Goal: Information Seeking & Learning: Check status

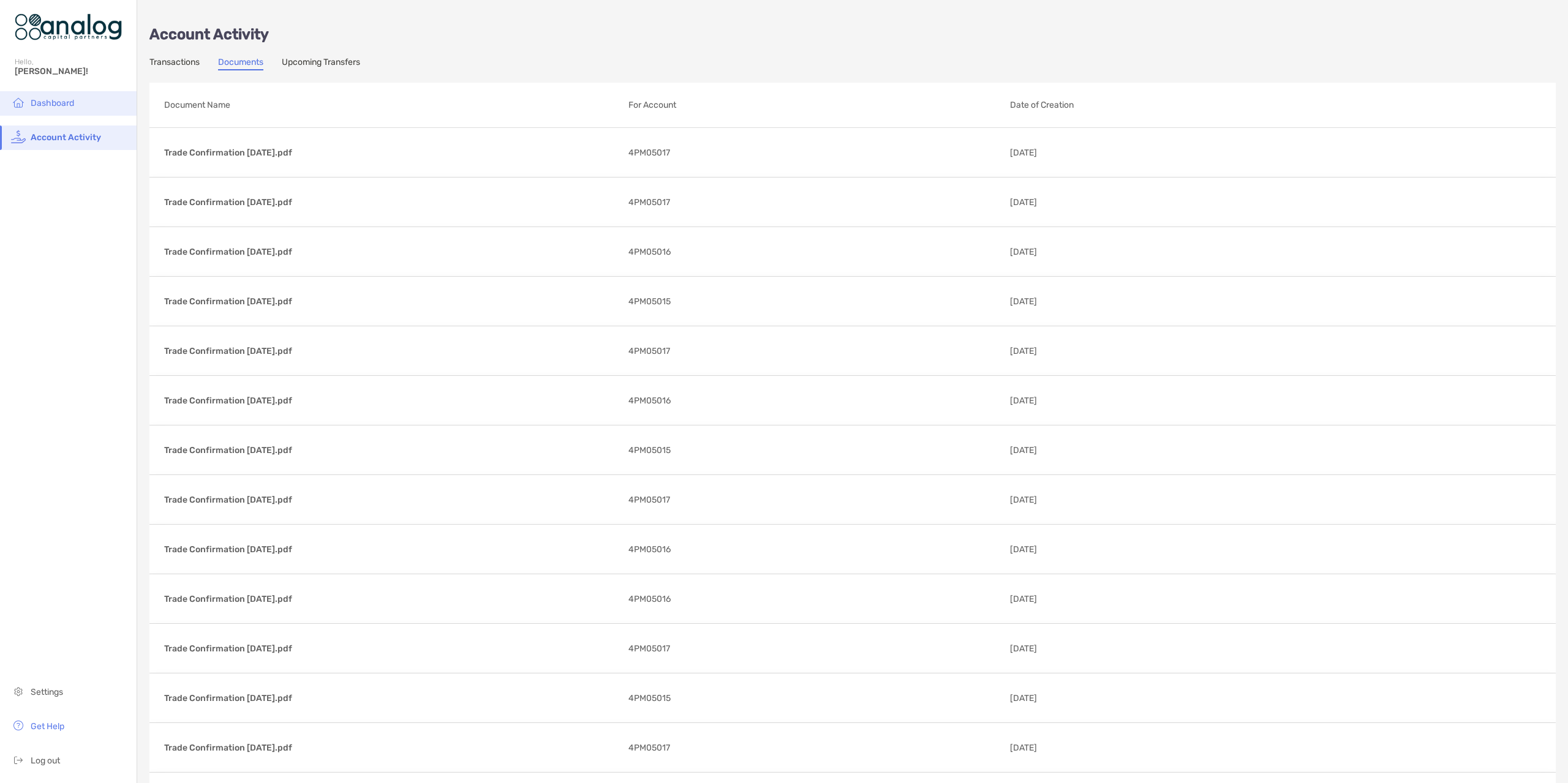
click at [70, 113] on li "Dashboard" at bounding box center [68, 104] width 137 height 24
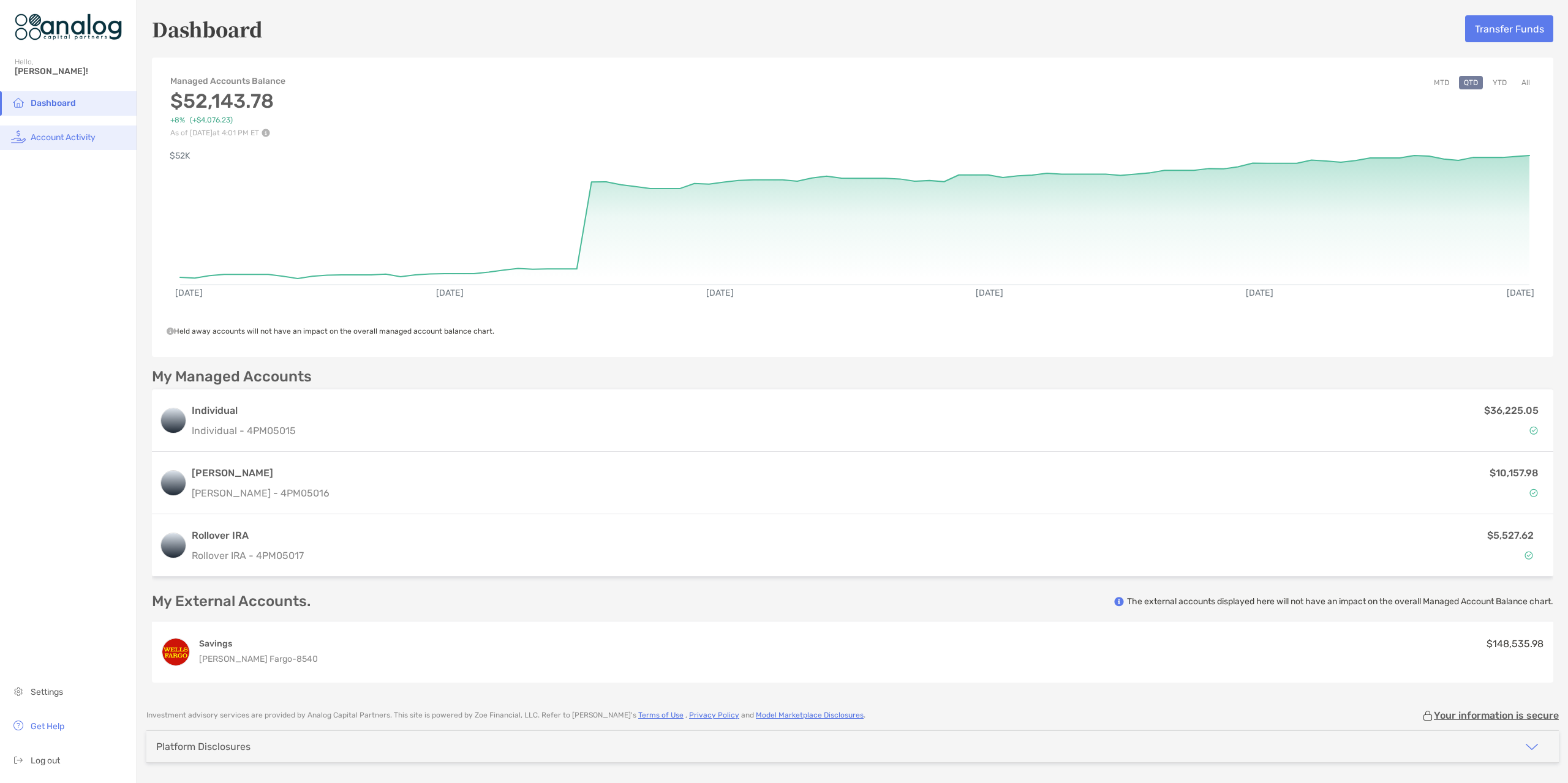
click at [63, 145] on li "Account Activity" at bounding box center [68, 137] width 137 height 24
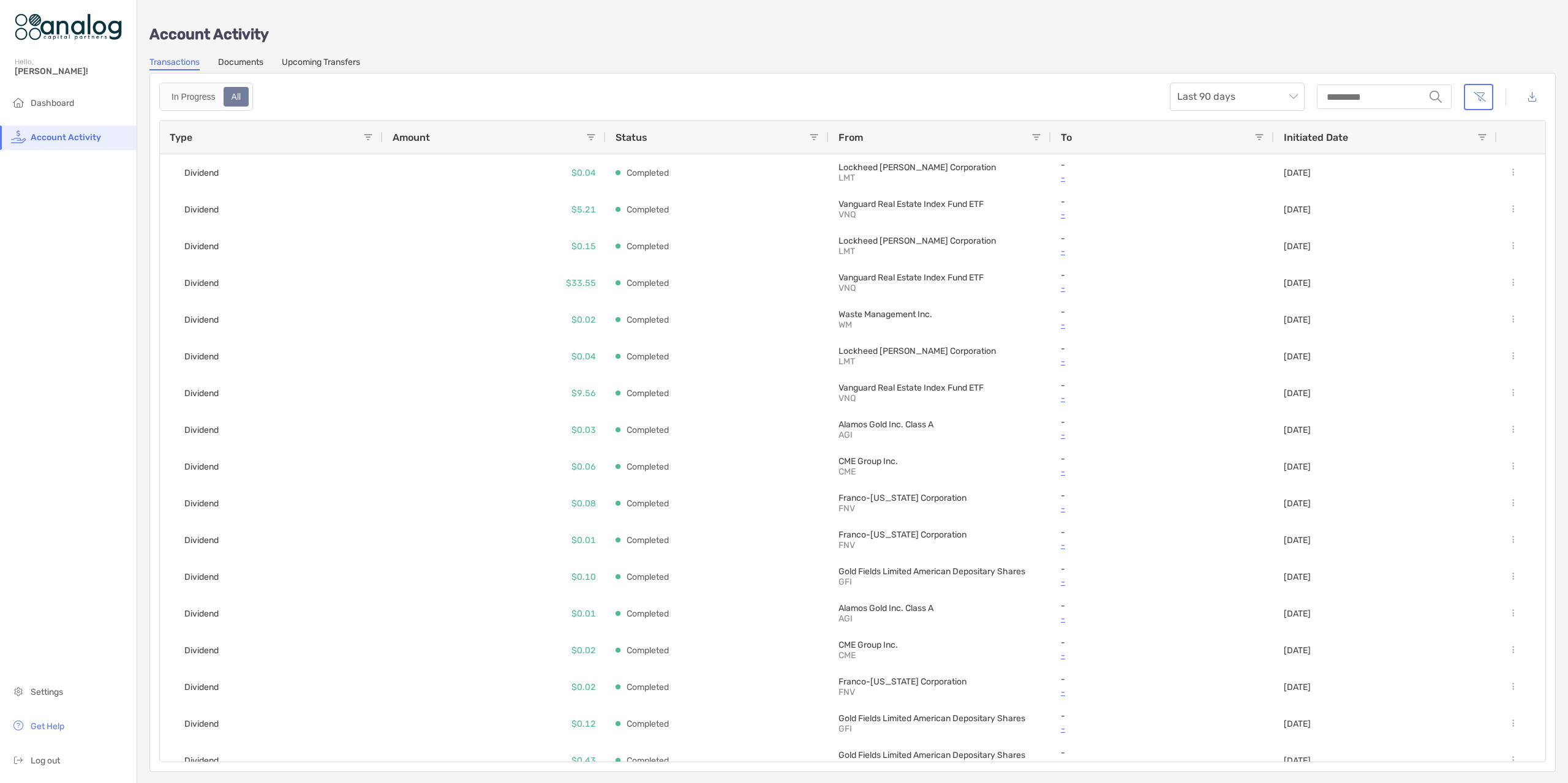
click at [244, 60] on link "Documents" at bounding box center [240, 64] width 45 height 14
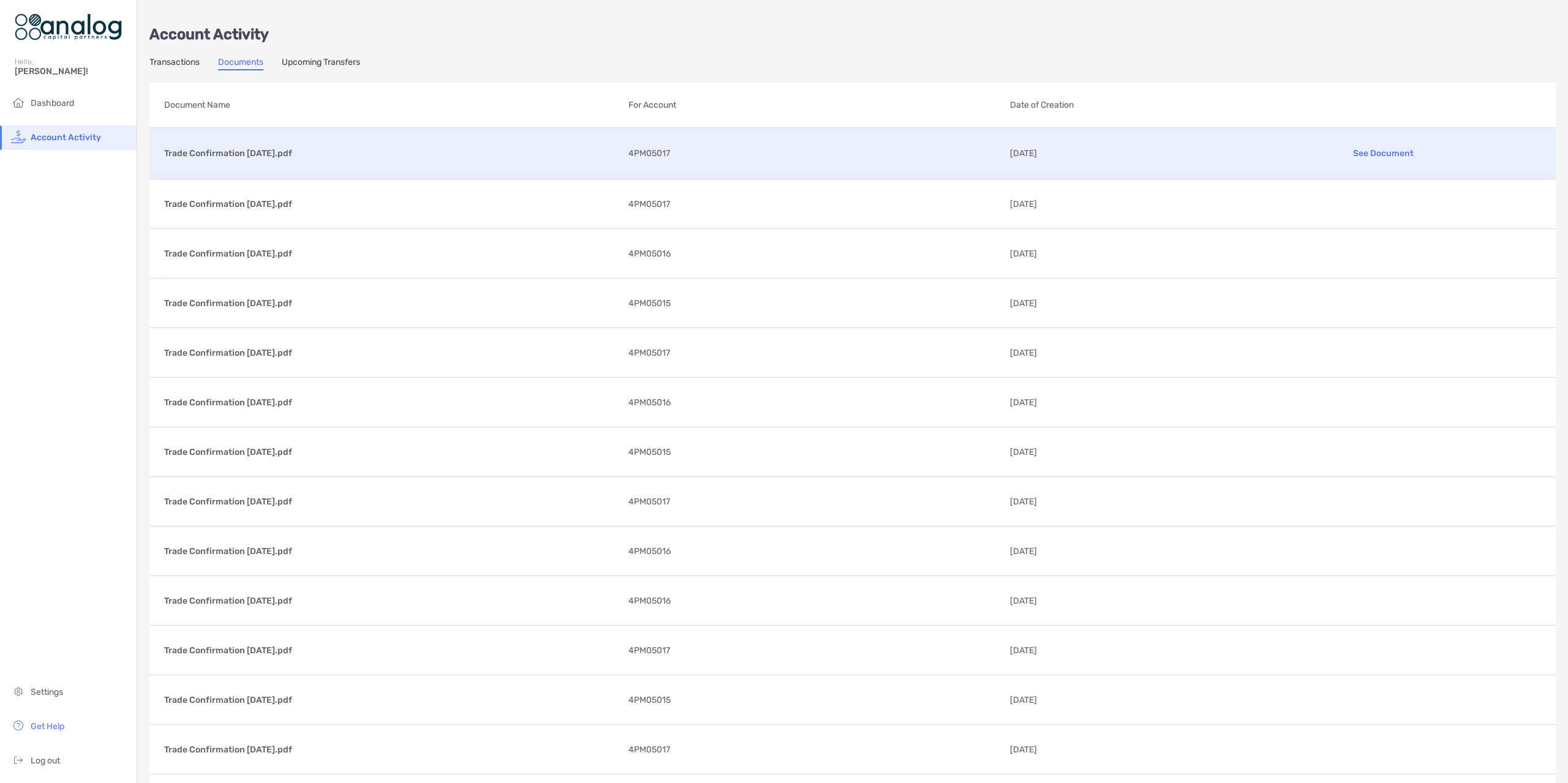
click at [455, 164] on div "Trade Confirmation [DATE].pdf See Document 4PM05017 [DATE]" at bounding box center [853, 153] width 1406 height 51
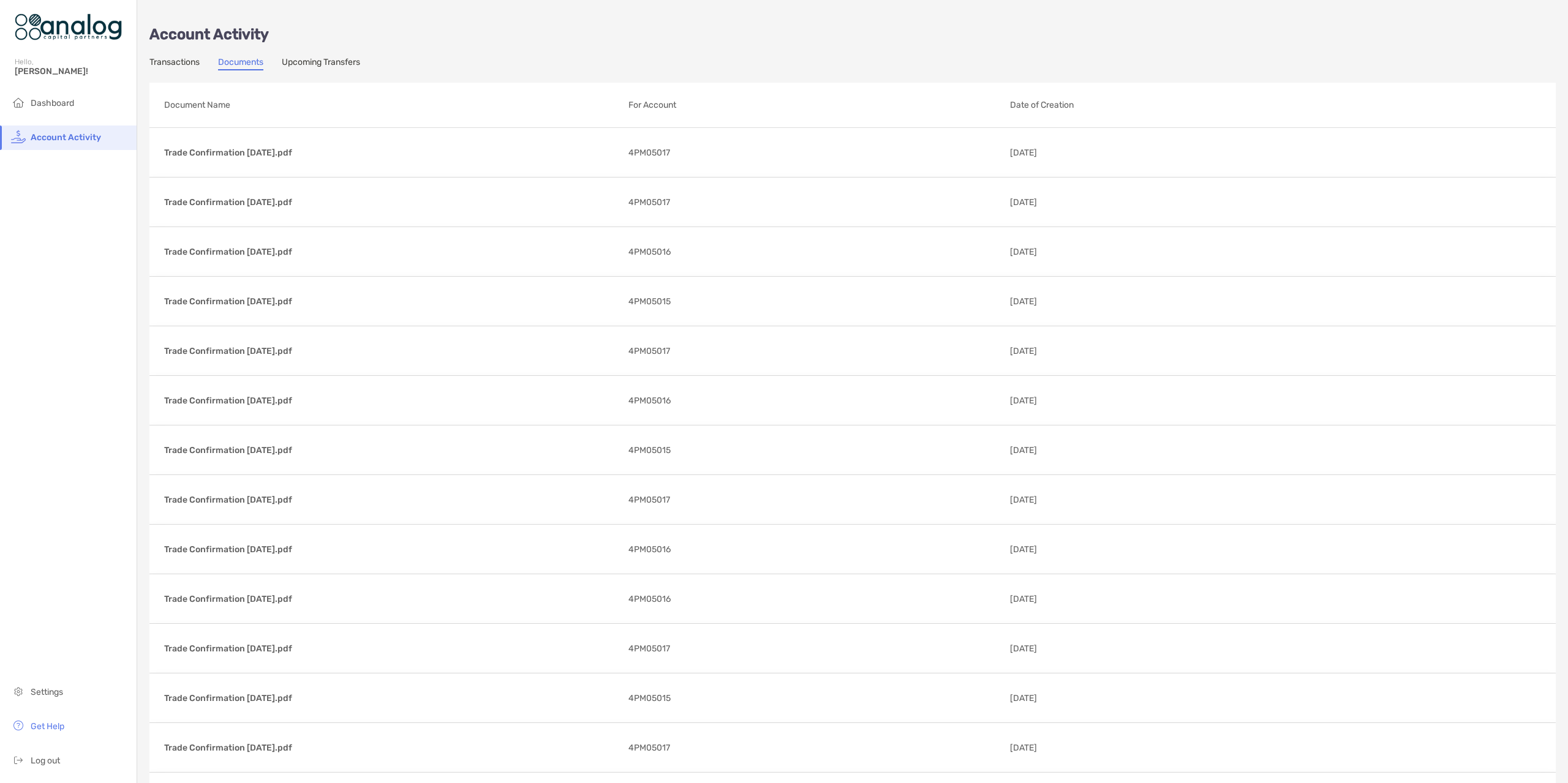
click at [163, 69] on link "Transactions" at bounding box center [175, 64] width 50 height 14
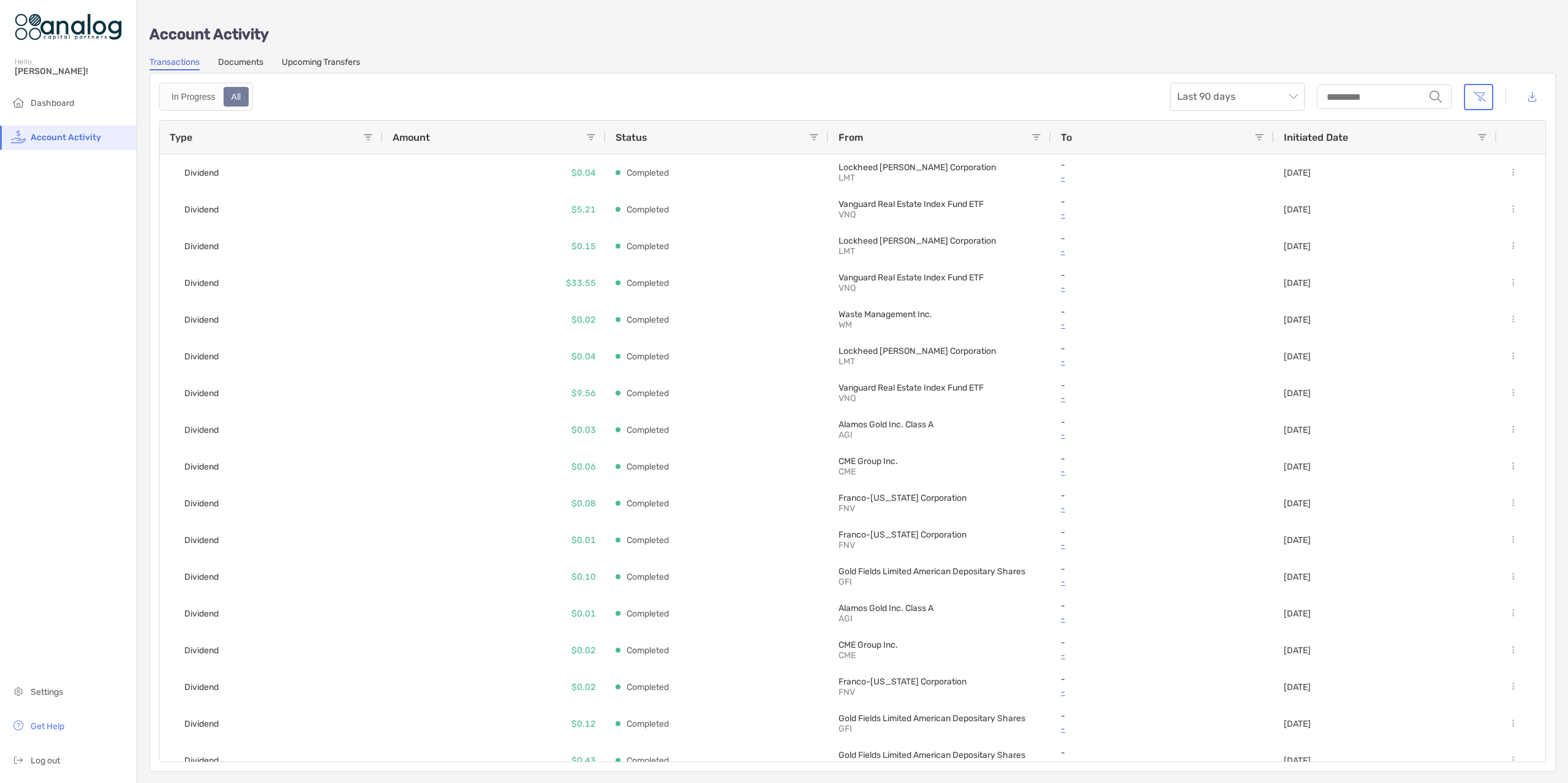
click at [251, 63] on link "Documents" at bounding box center [240, 64] width 45 height 14
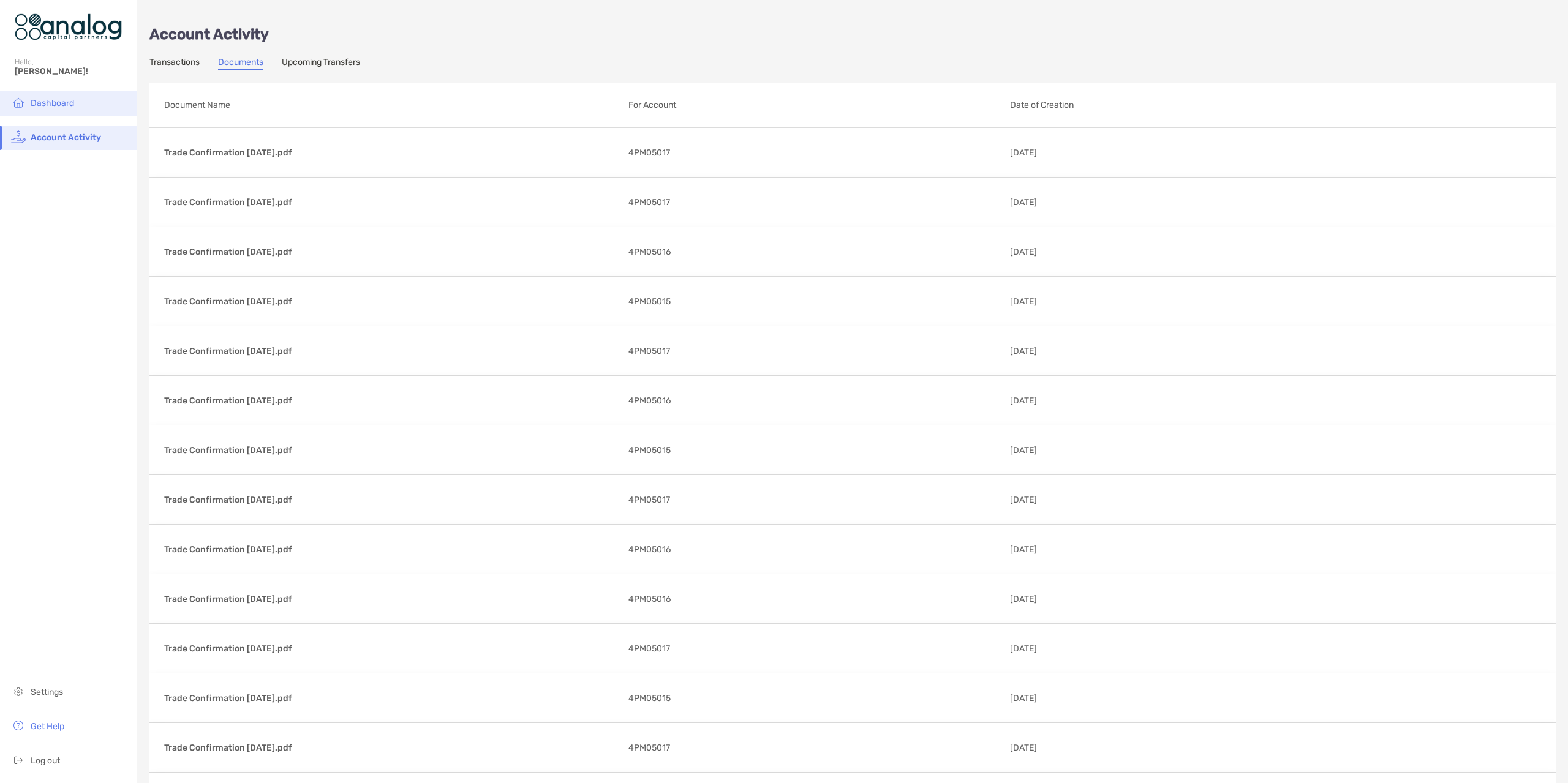
click at [36, 109] on li "Dashboard" at bounding box center [68, 104] width 137 height 24
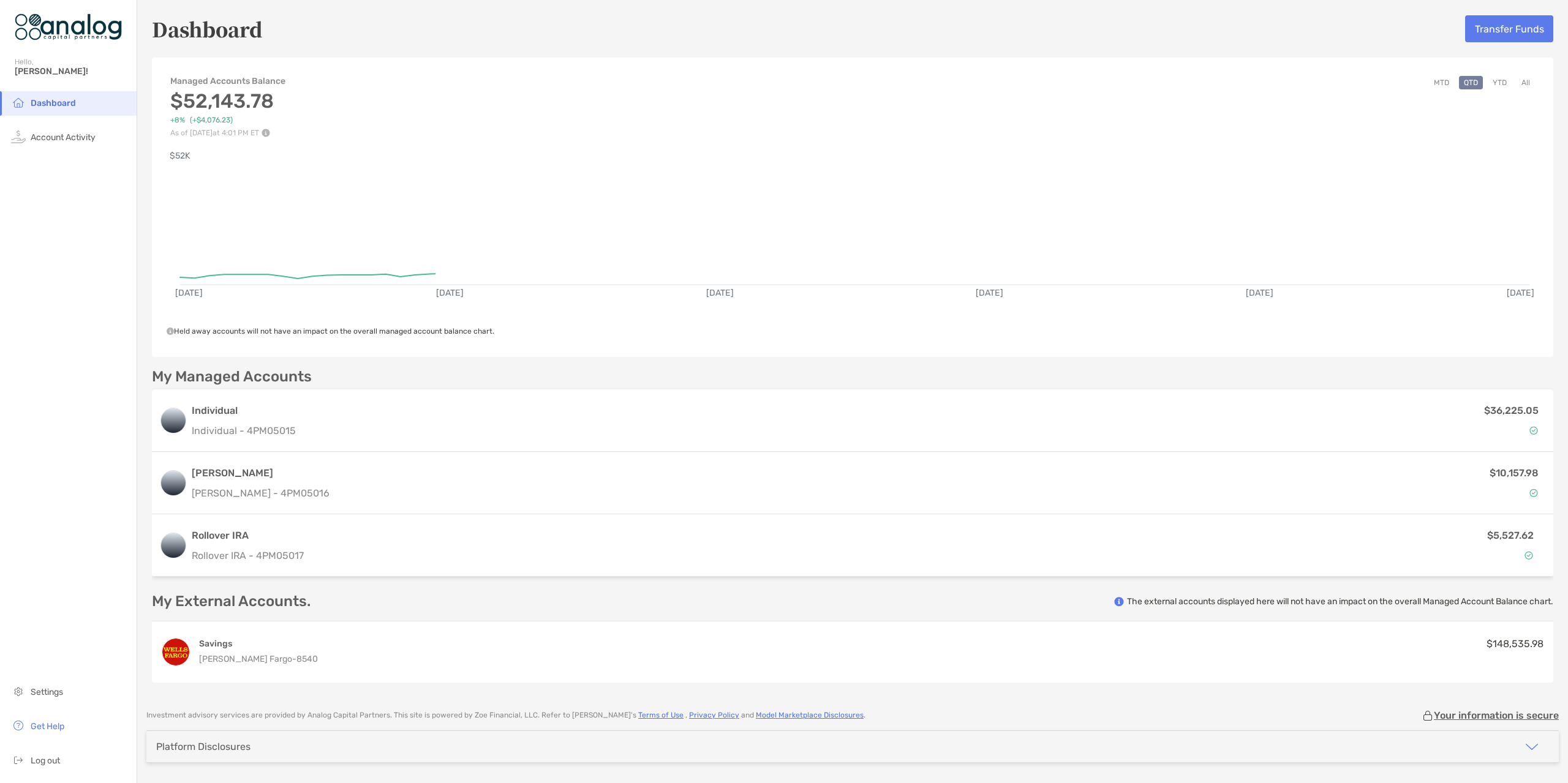
click at [818, 335] on div "Held away accounts will not have an impact on the overall managed account balan…" at bounding box center [852, 331] width 1372 height 10
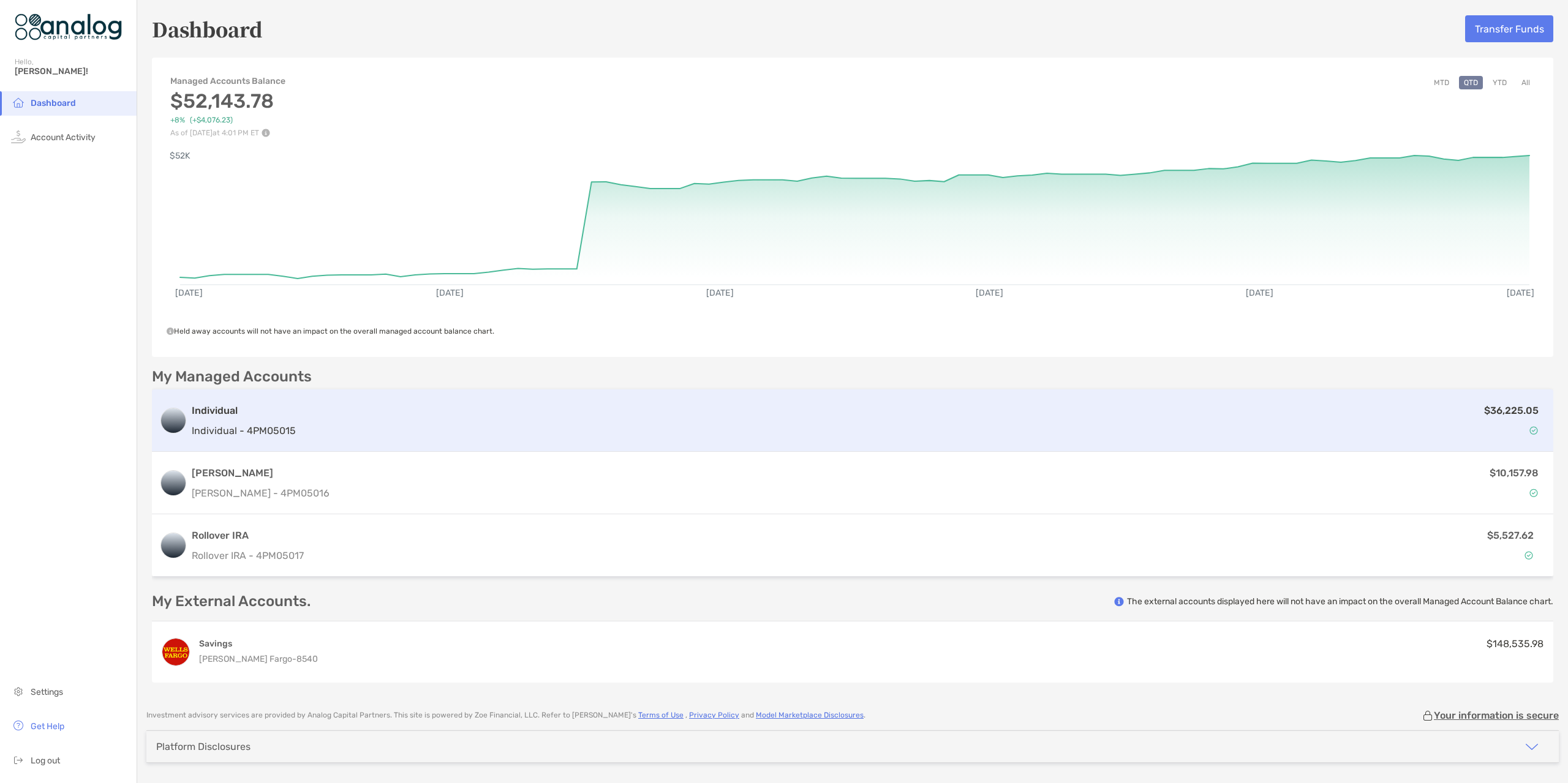
click at [1499, 430] on div "$36,225.05" at bounding box center [923, 420] width 1245 height 36
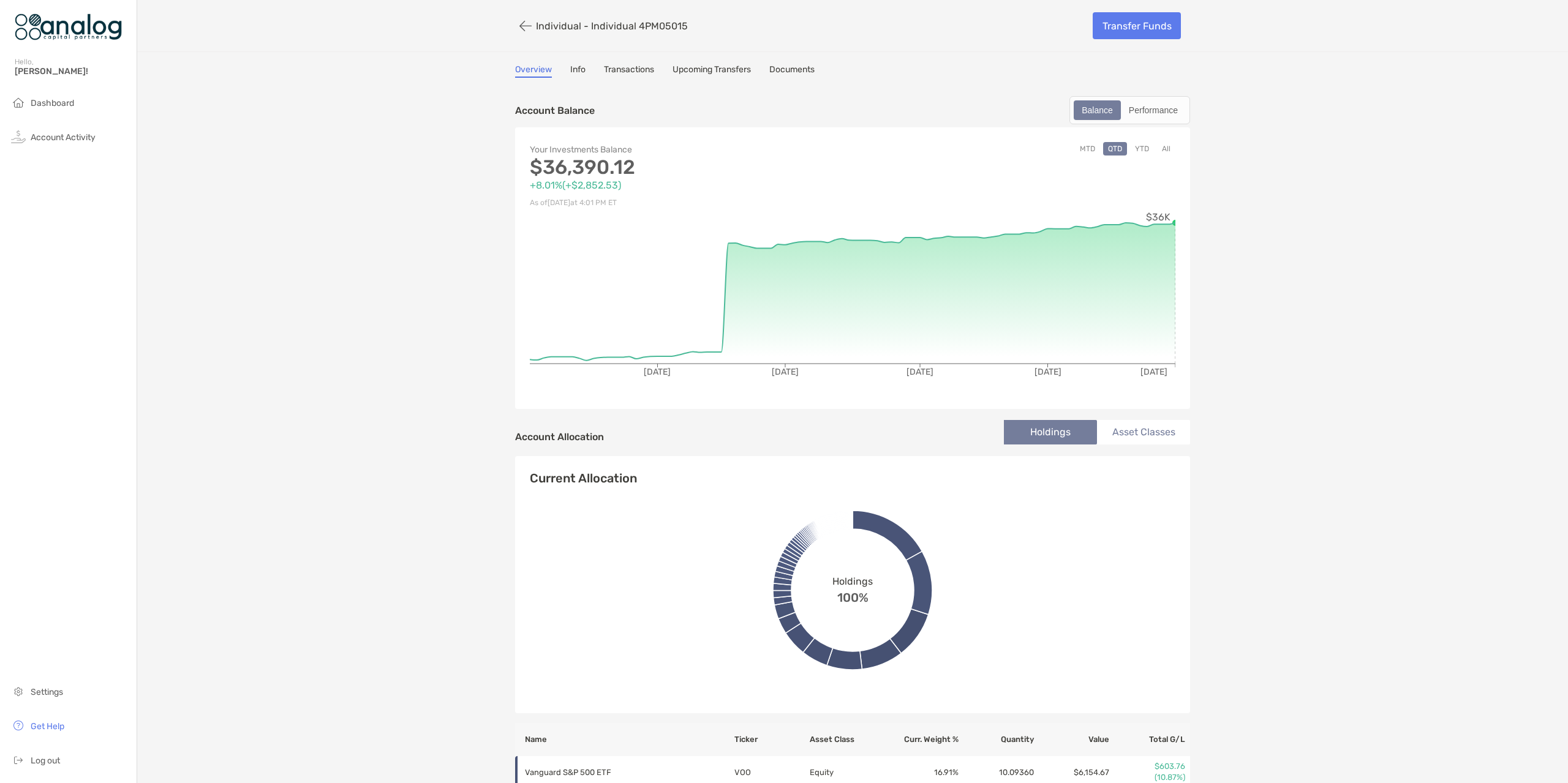
click at [791, 72] on link "Documents" at bounding box center [792, 71] width 45 height 14
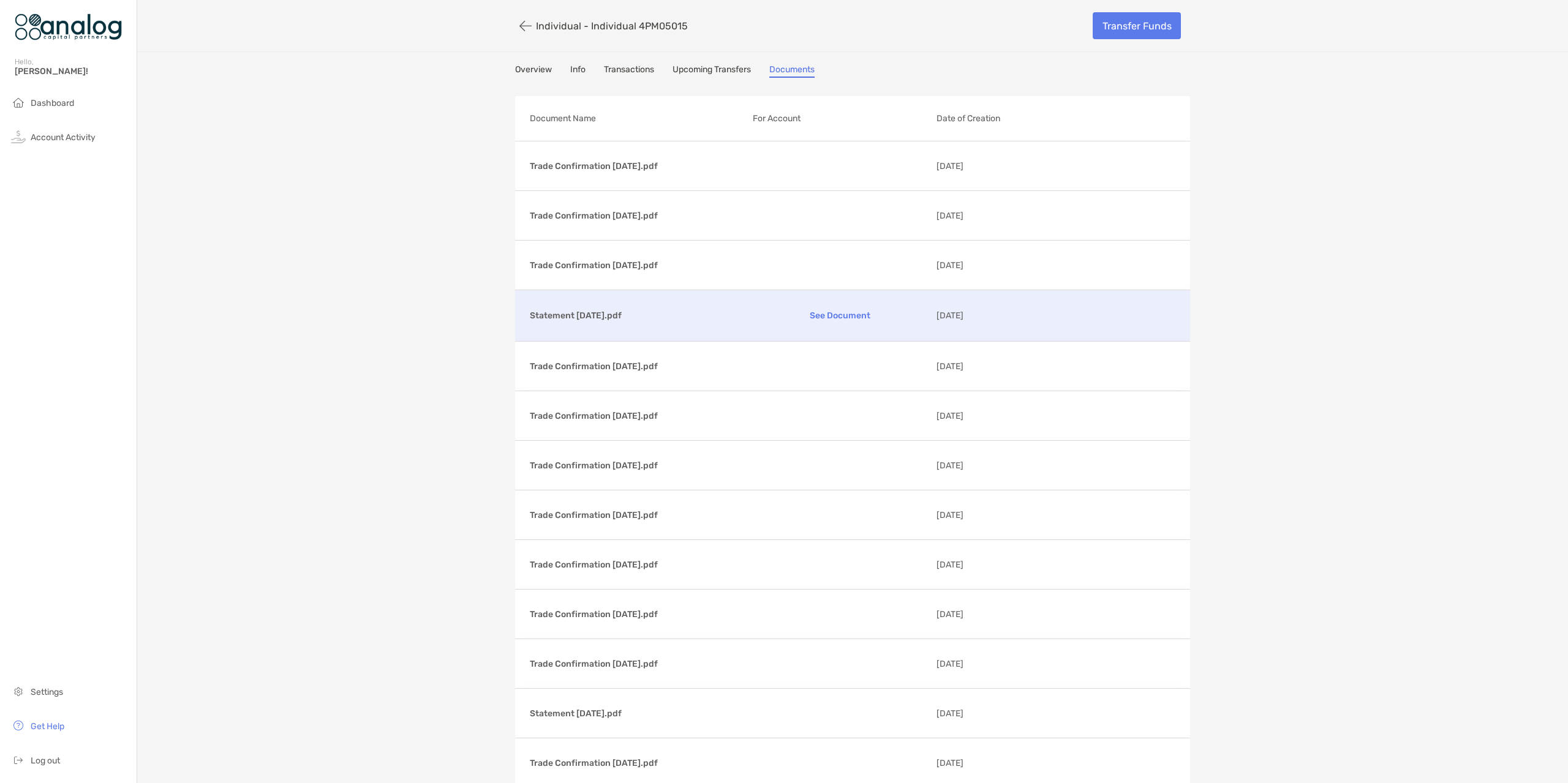
click at [899, 315] on p "See Document" at bounding box center [840, 316] width 175 height 21
click at [520, 21] on button "button" at bounding box center [525, 26] width 21 height 23
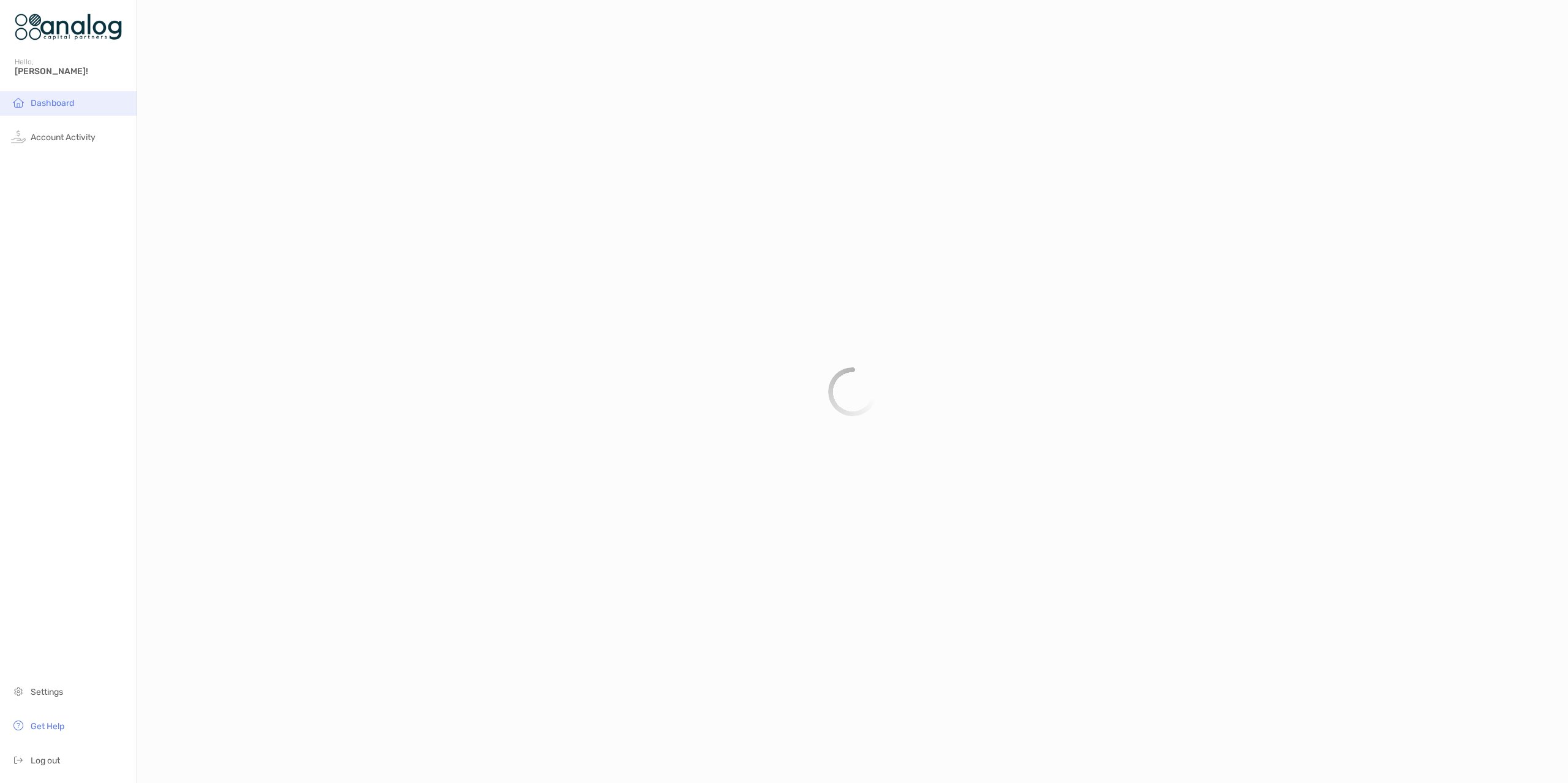
click at [76, 102] on li "Dashboard" at bounding box center [68, 104] width 137 height 24
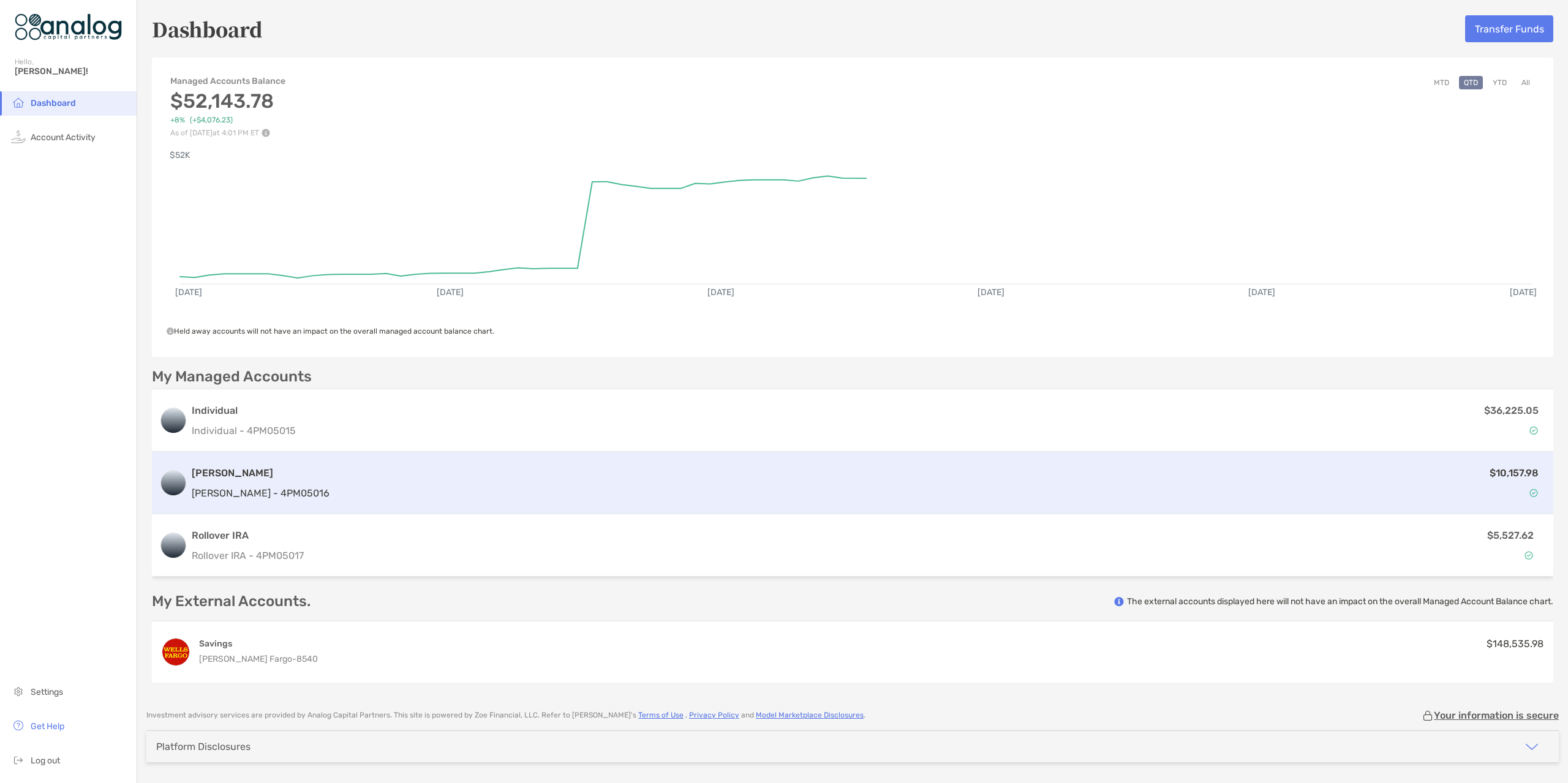
click at [427, 490] on div "$10,157.98" at bounding box center [940, 483] width 1211 height 36
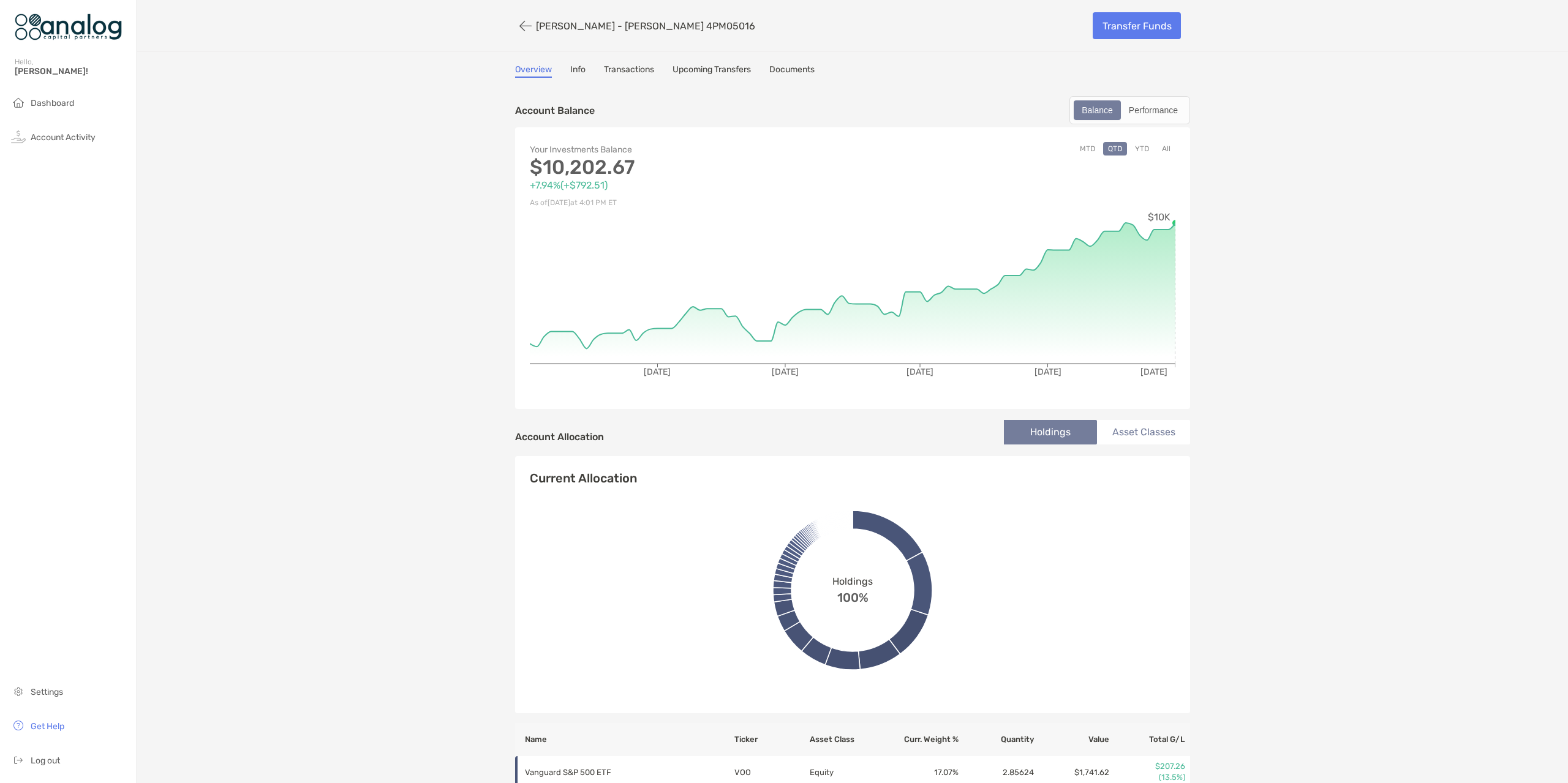
click at [744, 104] on div "Account Balance Balance Performance" at bounding box center [853, 110] width 675 height 28
drag, startPoint x: 695, startPoint y: 69, endPoint x: 703, endPoint y: 69, distance: 8.0
click at [695, 69] on link "Upcoming Transfers" at bounding box center [711, 71] width 79 height 14
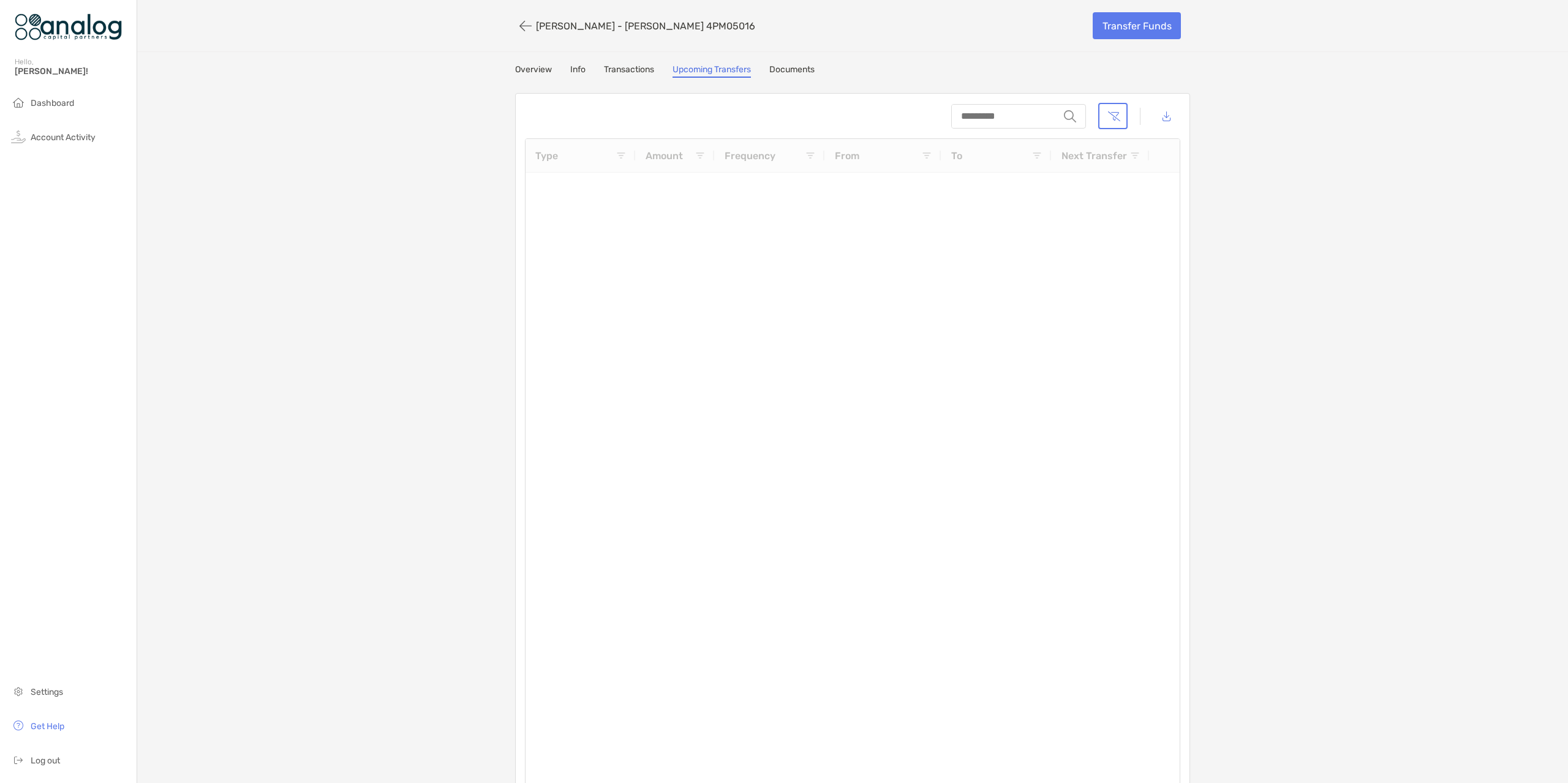
click at [781, 67] on link "Documents" at bounding box center [792, 71] width 45 height 14
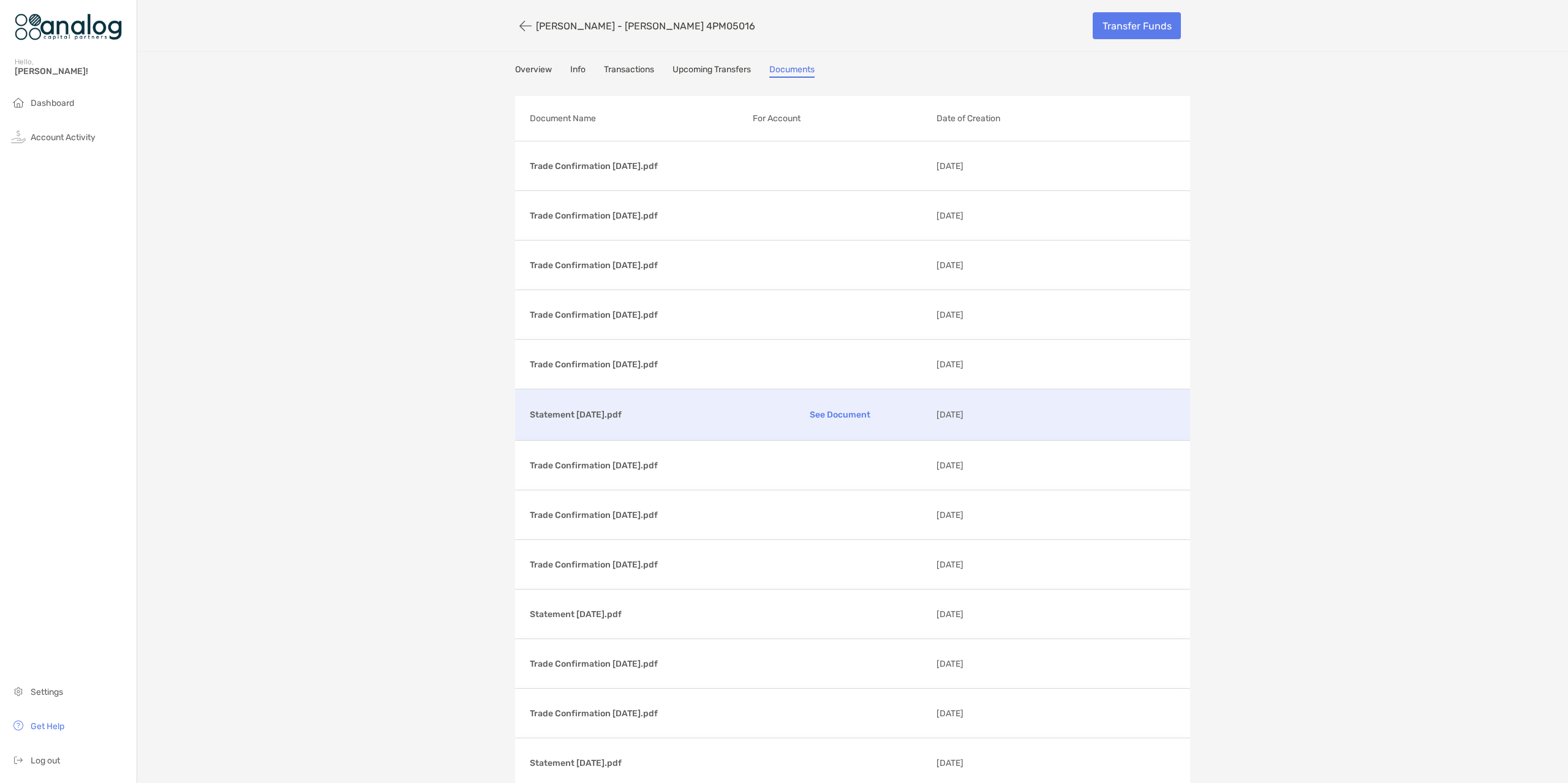
click at [753, 414] on p "See Document" at bounding box center [840, 415] width 175 height 21
click at [52, 104] on span "Dashboard" at bounding box center [52, 103] width 44 height 11
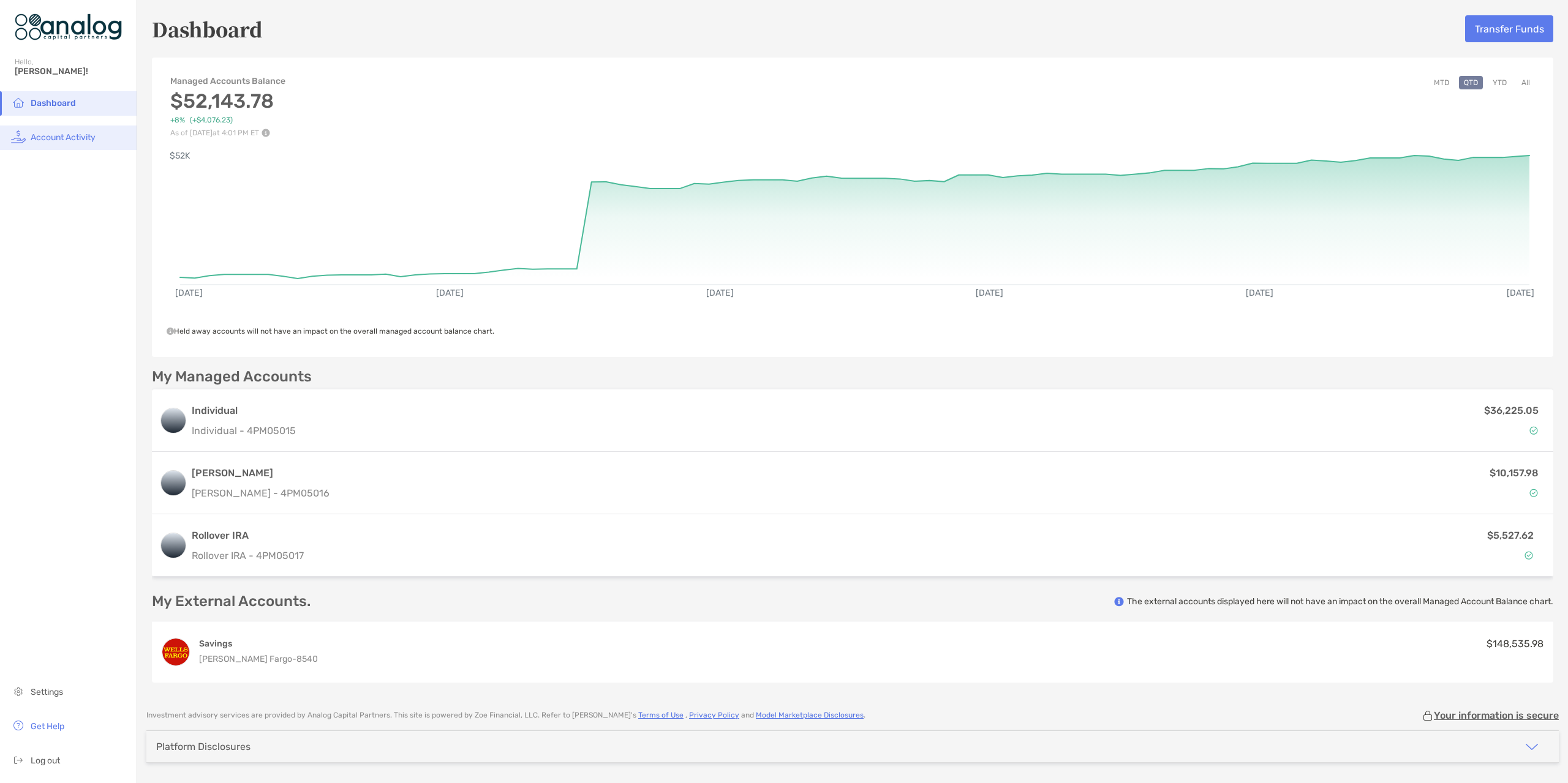
click at [80, 141] on span "Account Activity" at bounding box center [63, 137] width 65 height 11
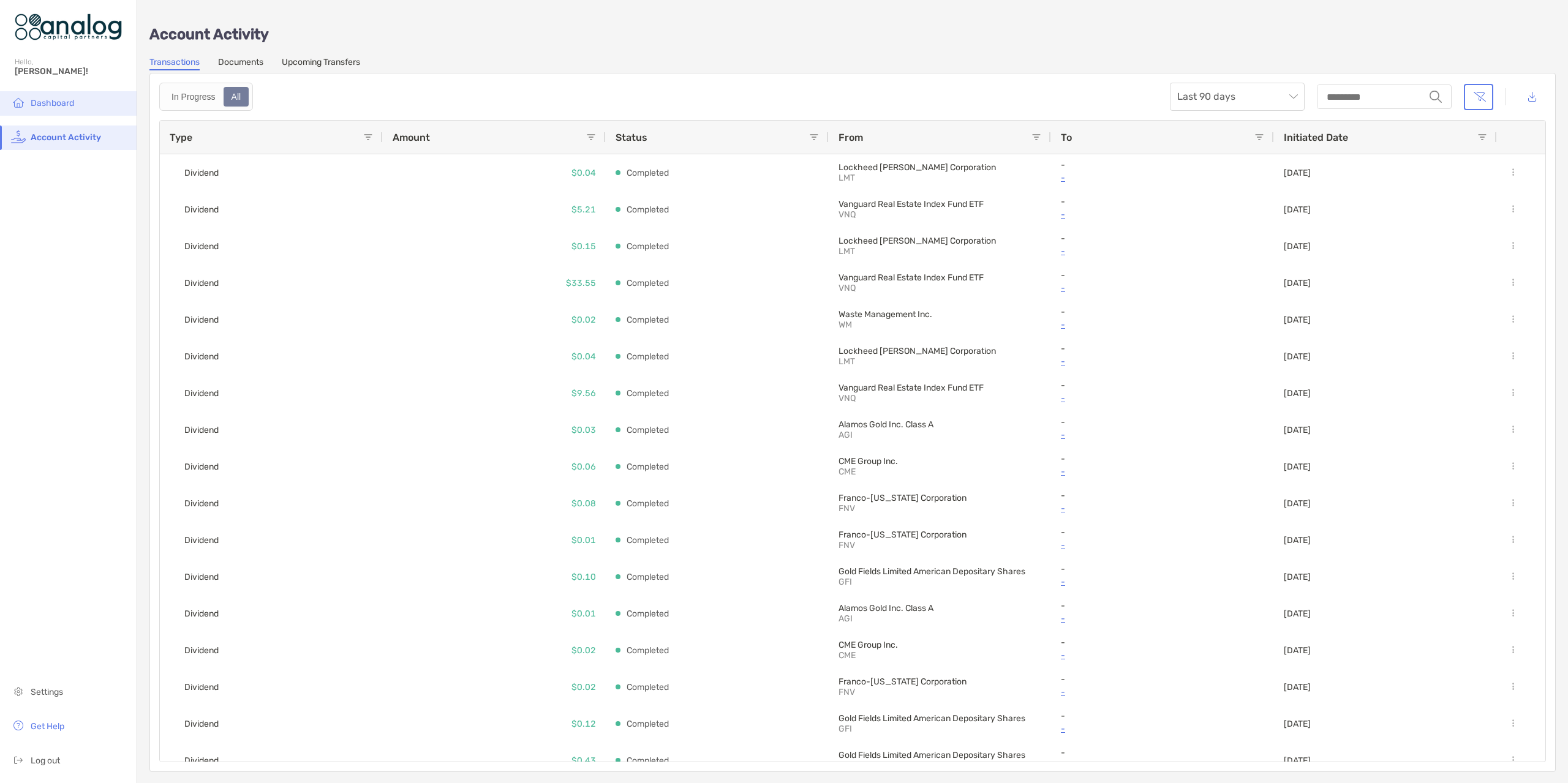
click at [88, 111] on li "Dashboard" at bounding box center [68, 104] width 137 height 24
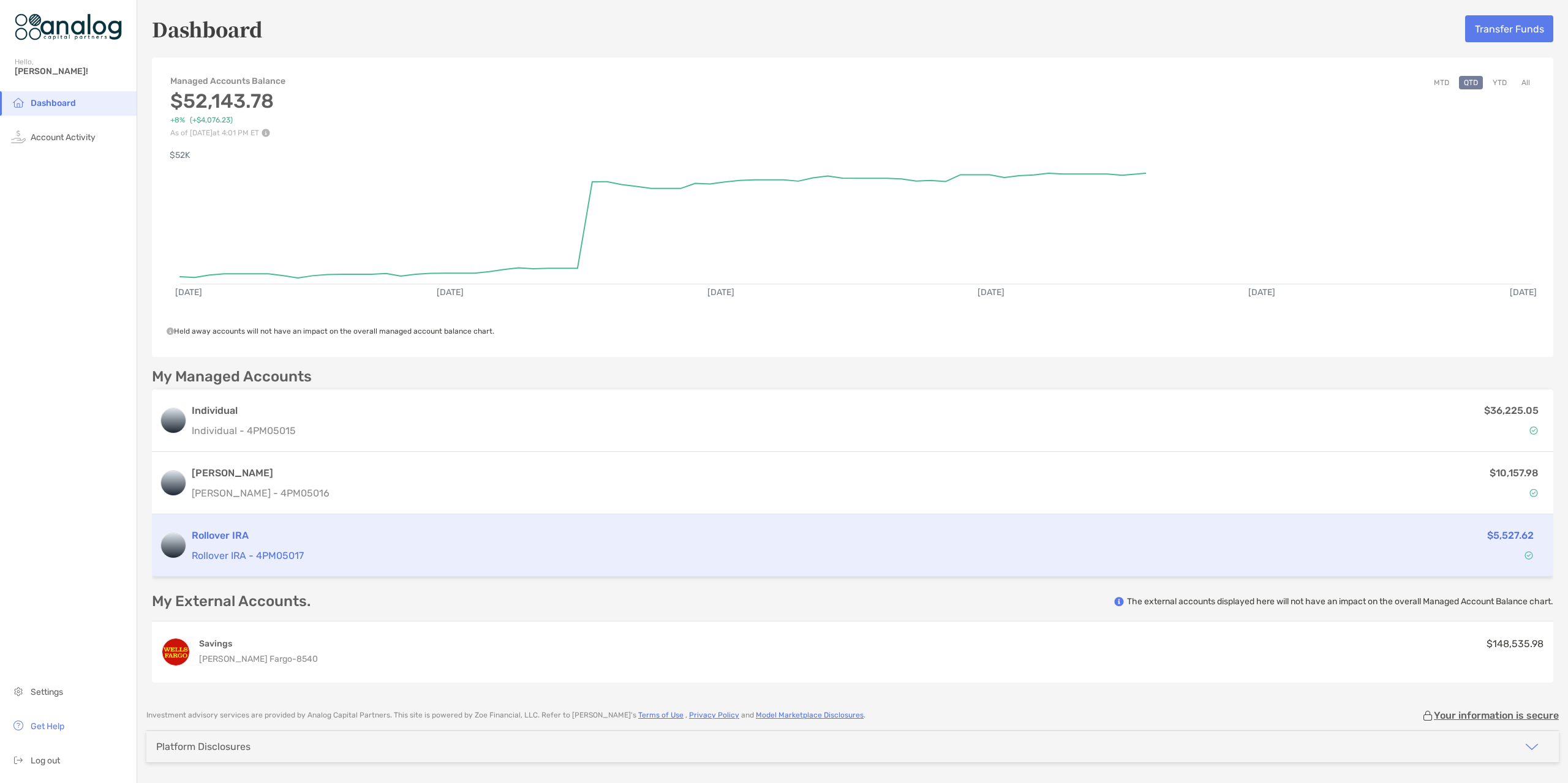
click at [583, 552] on p "Rollover IRA - 4PM05017" at bounding box center [747, 556] width 1111 height 15
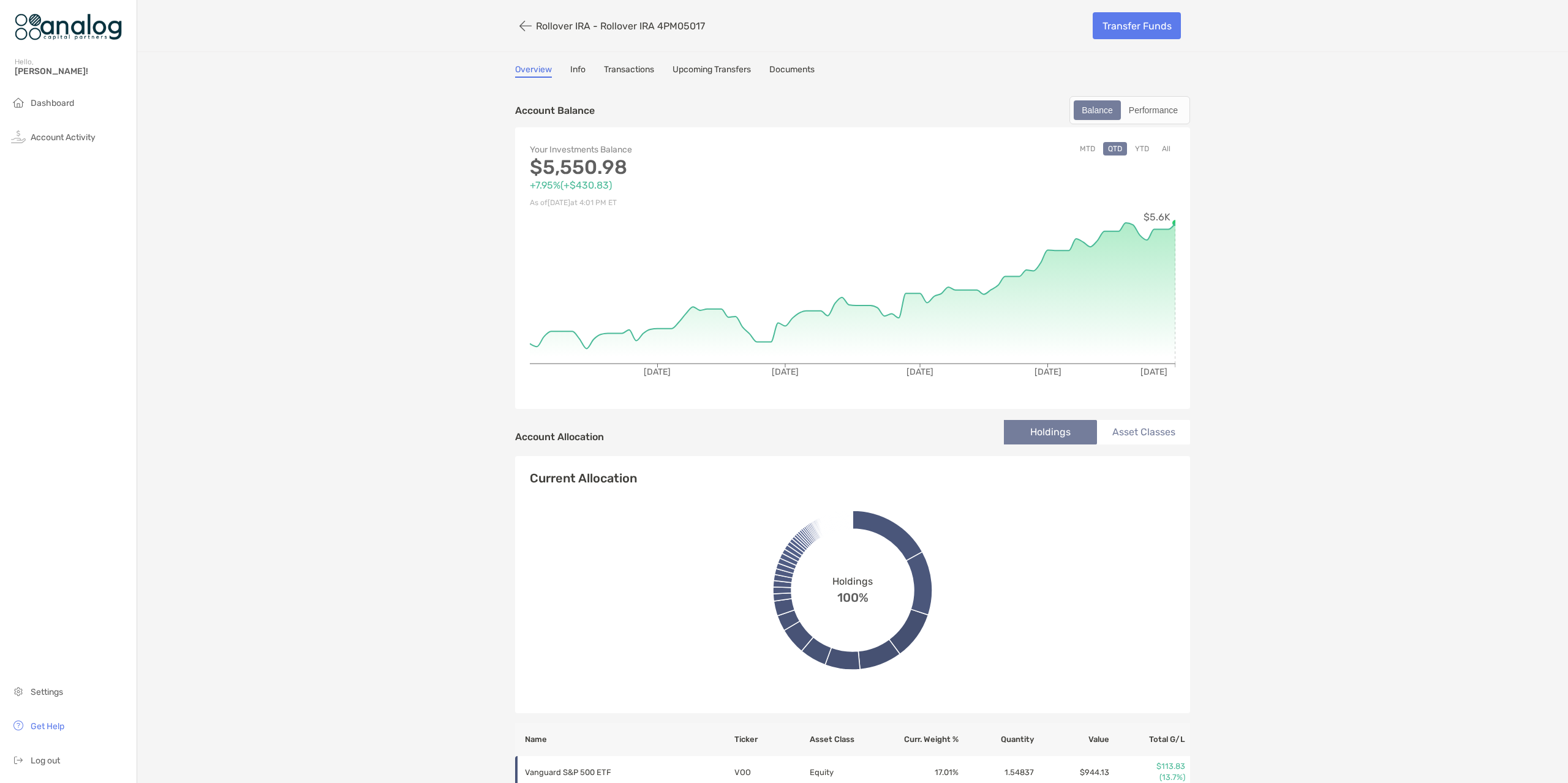
click at [779, 72] on link "Documents" at bounding box center [792, 71] width 45 height 14
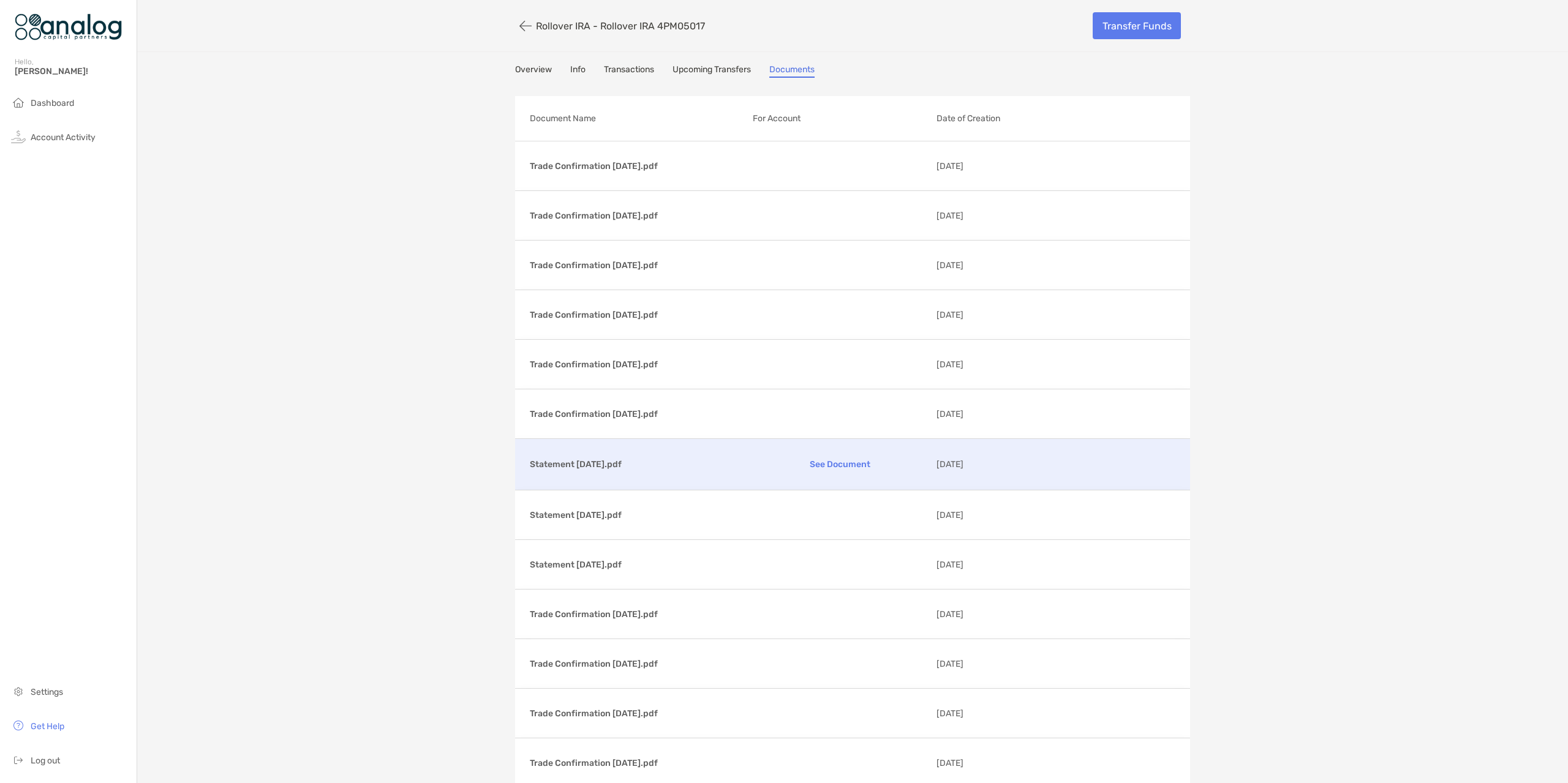
click at [845, 459] on p "See Document" at bounding box center [840, 465] width 175 height 21
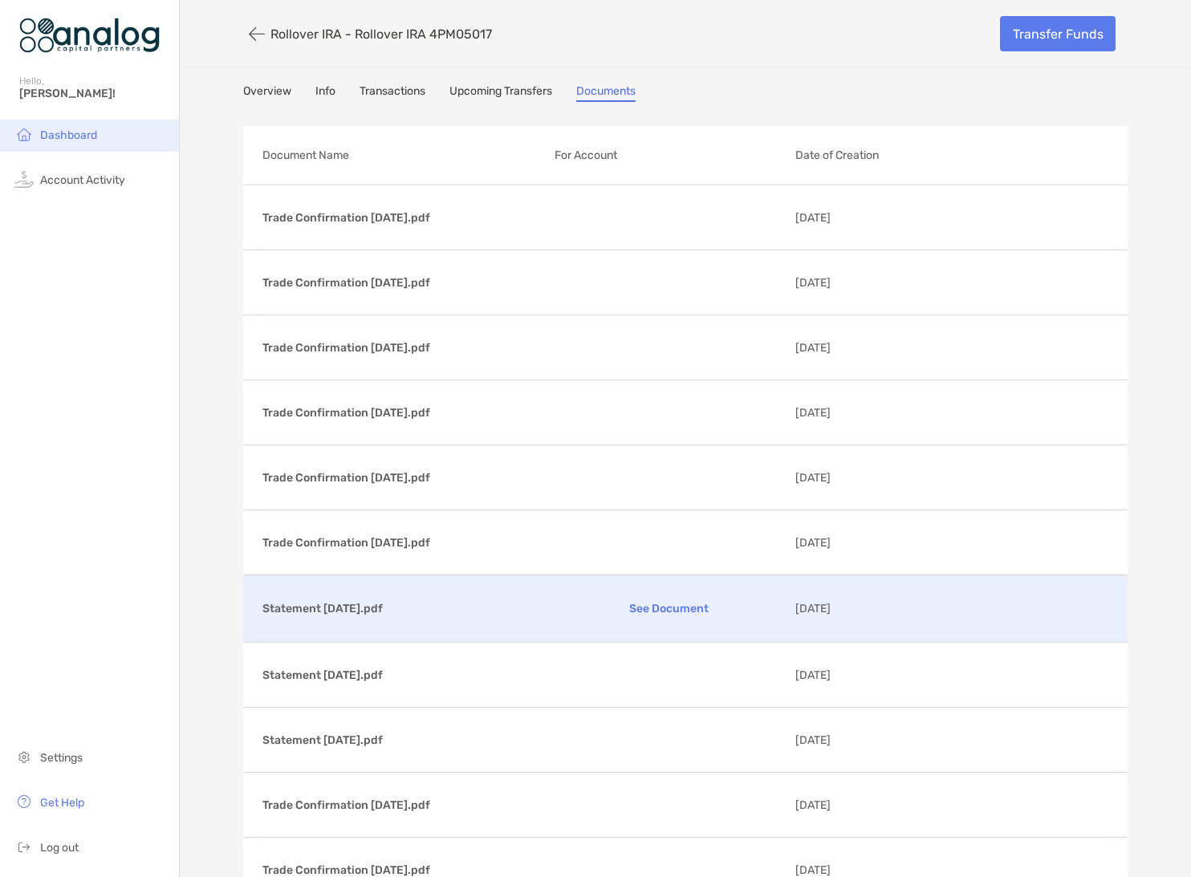
click at [58, 134] on span "Dashboard" at bounding box center [68, 135] width 57 height 14
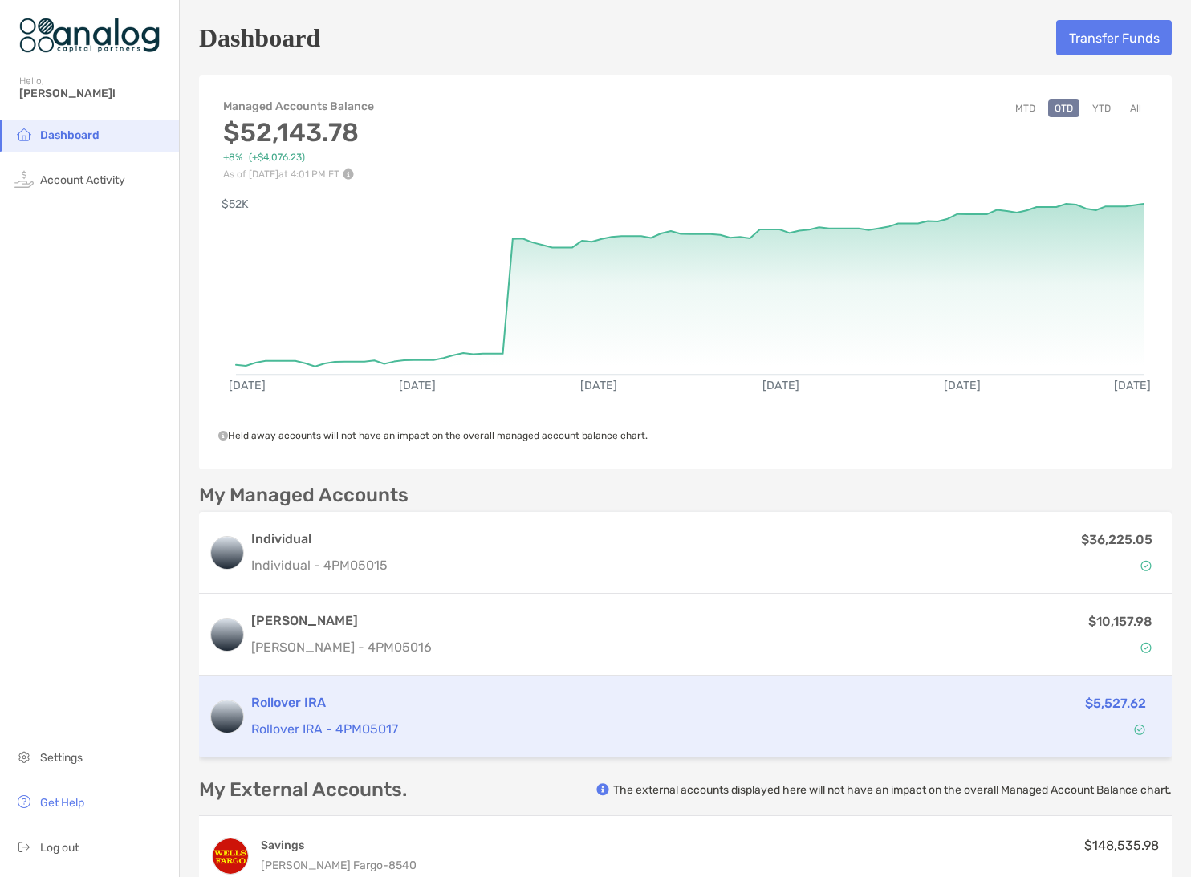
click at [484, 720] on p "Rollover IRA - 4PM05017" at bounding box center [547, 729] width 593 height 20
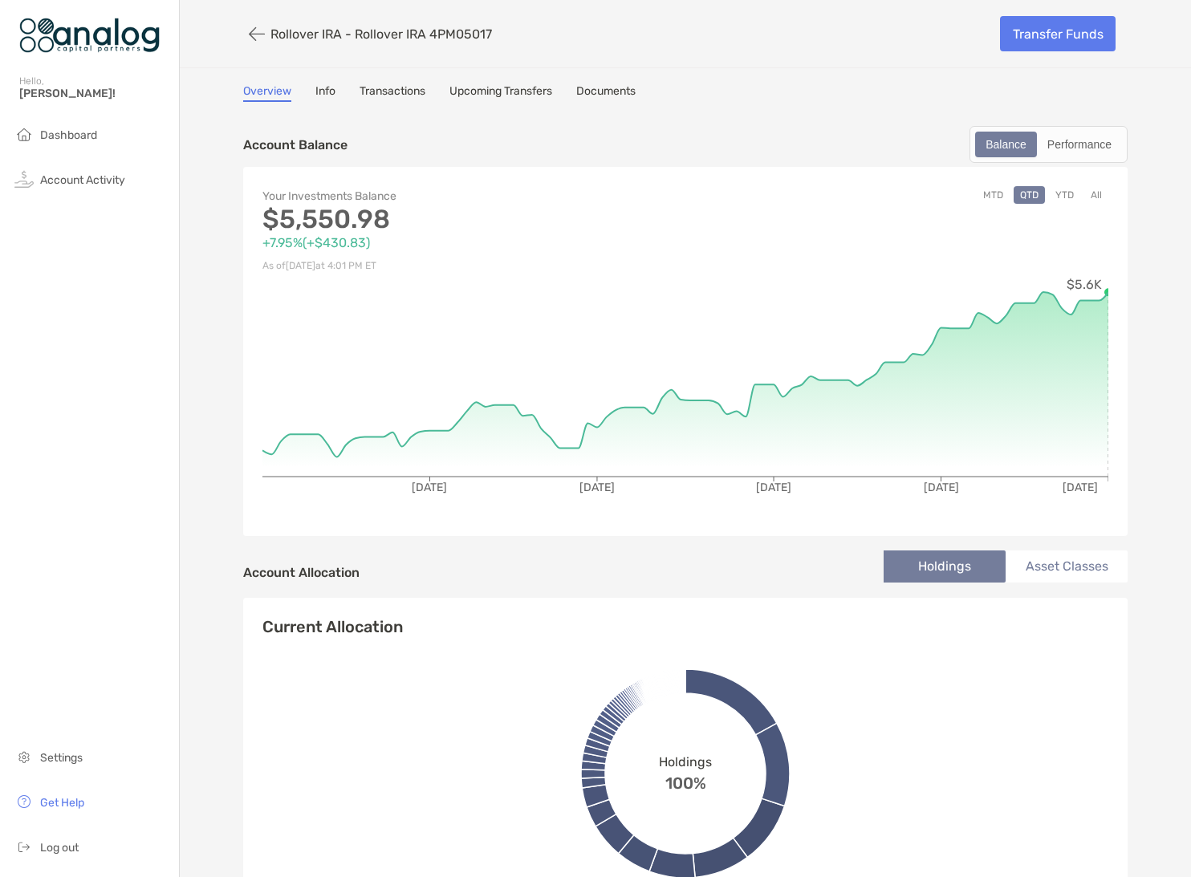
click at [568, 86] on div "Overview Info Transactions Upcoming Transfers Documents" at bounding box center [685, 93] width 884 height 18
click at [619, 91] on link "Documents" at bounding box center [605, 93] width 59 height 18
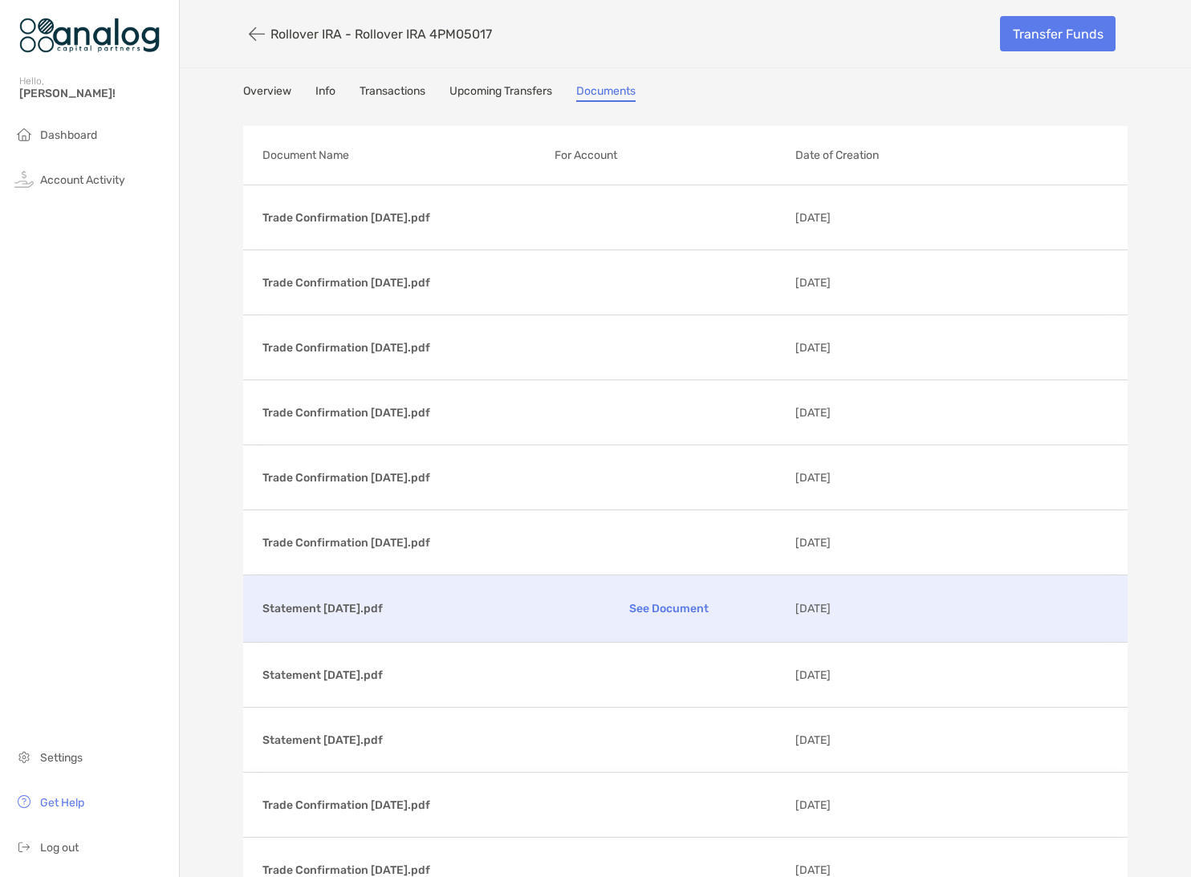
click at [798, 617] on div "Statement 08/29/2025.pdf See Document 09/03/2025" at bounding box center [685, 608] width 884 height 67
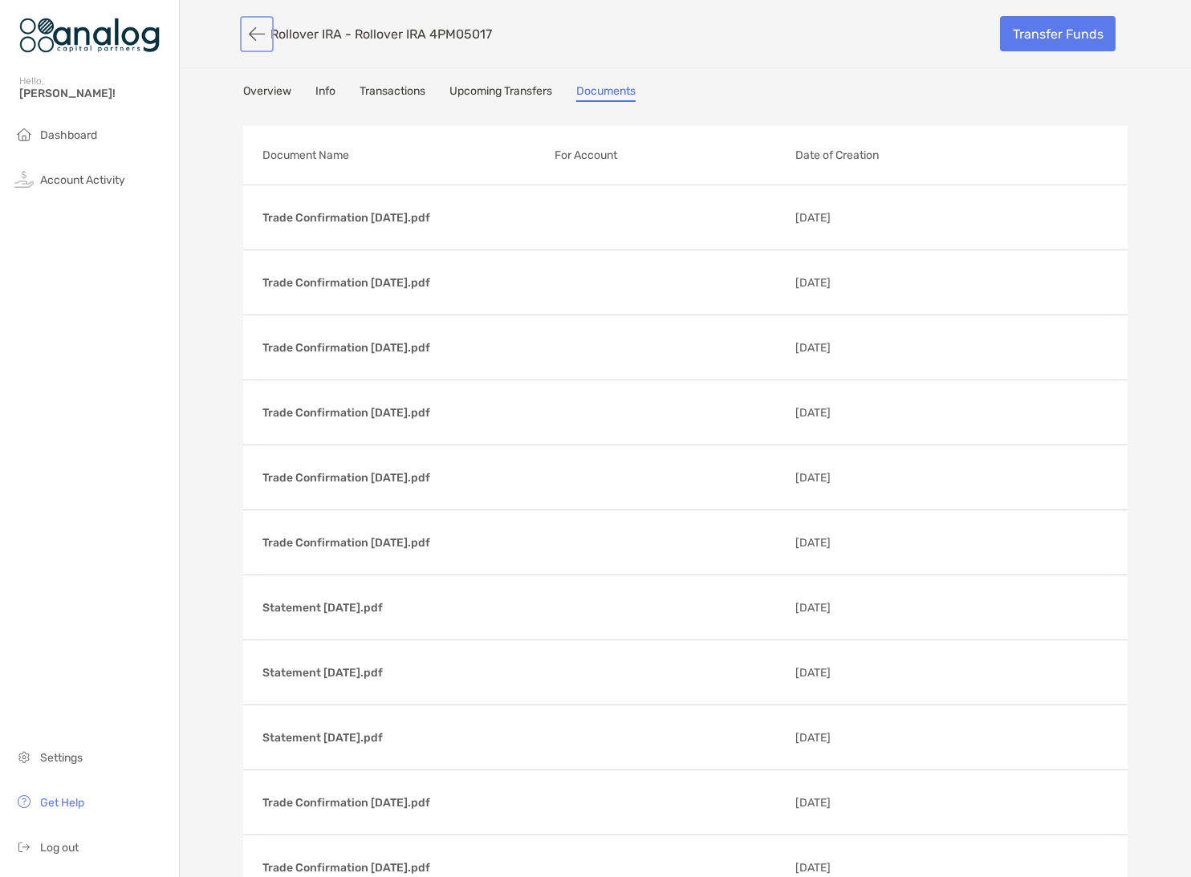
click at [254, 39] on button "button" at bounding box center [256, 34] width 27 height 30
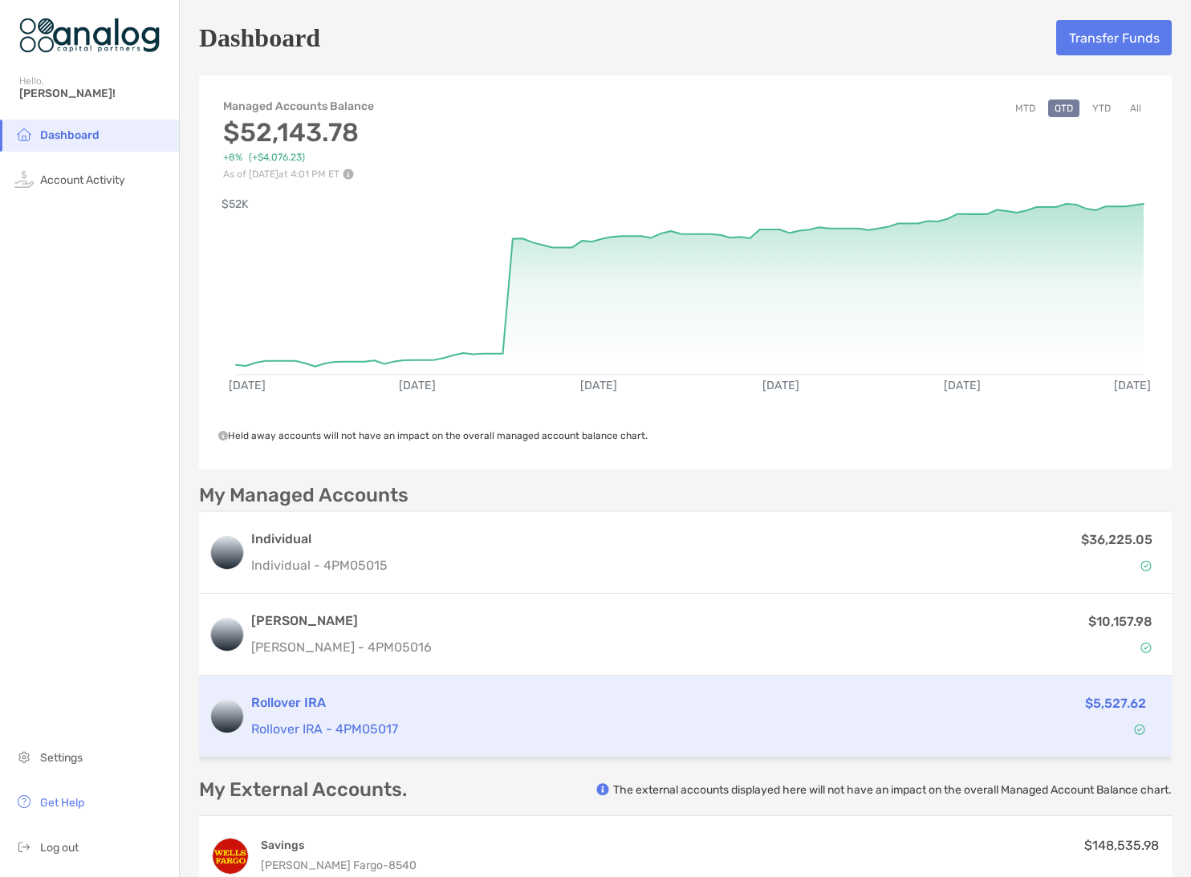
click at [814, 723] on p "Rollover IRA - 4PM05017" at bounding box center [547, 729] width 593 height 20
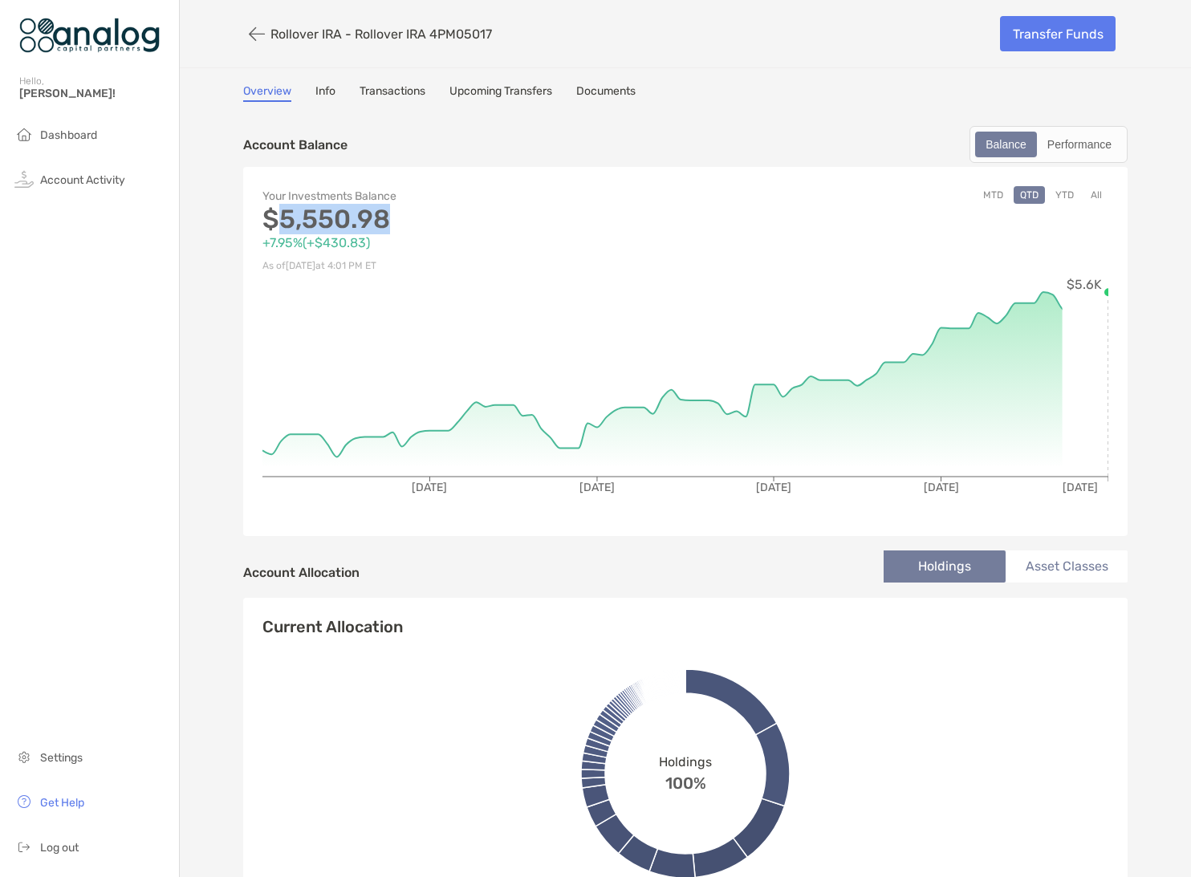
drag, startPoint x: 295, startPoint y: 214, endPoint x: 414, endPoint y: 209, distance: 118.8
click at [404, 216] on p "$5,550.98" at bounding box center [473, 219] width 423 height 20
copy p "5,550.98"
click at [250, 25] on button "button" at bounding box center [256, 34] width 27 height 30
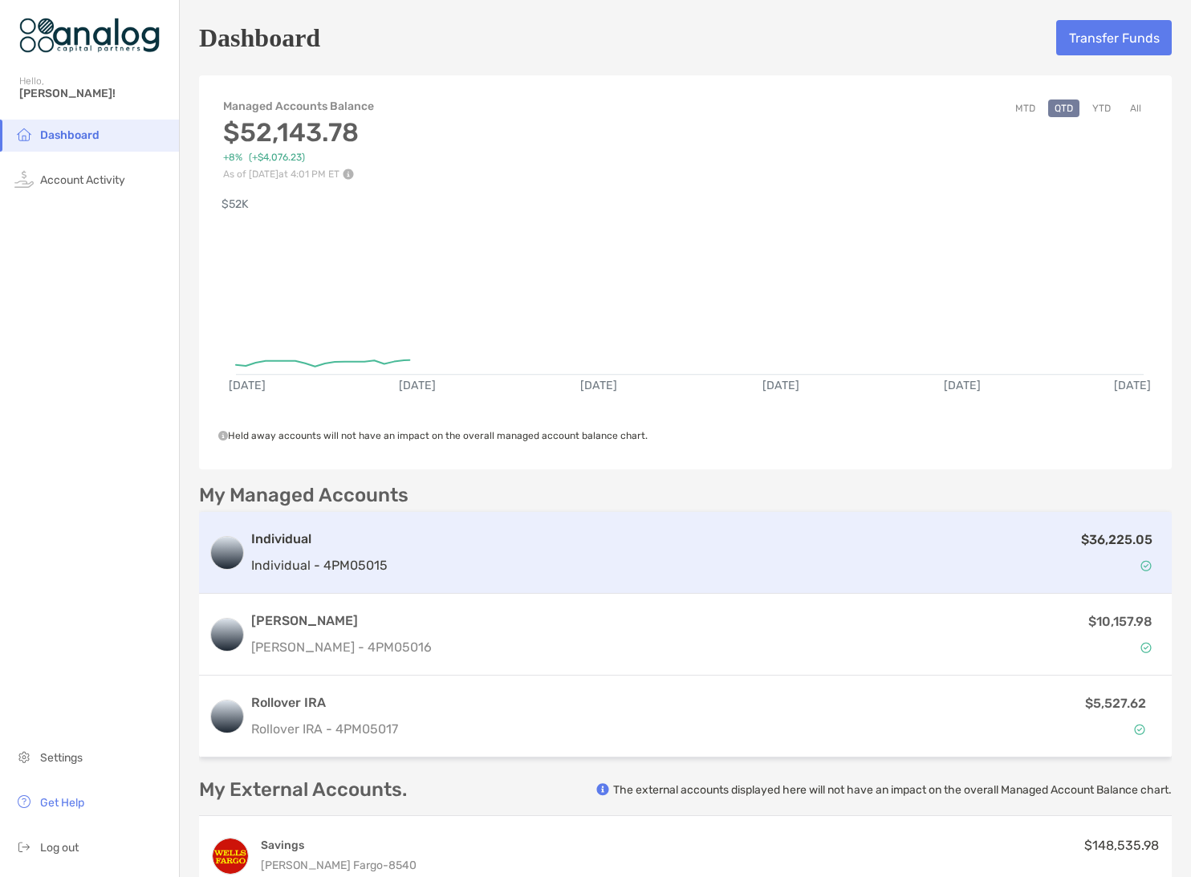
click at [509, 554] on div "$36,225.05" at bounding box center [778, 553] width 768 height 47
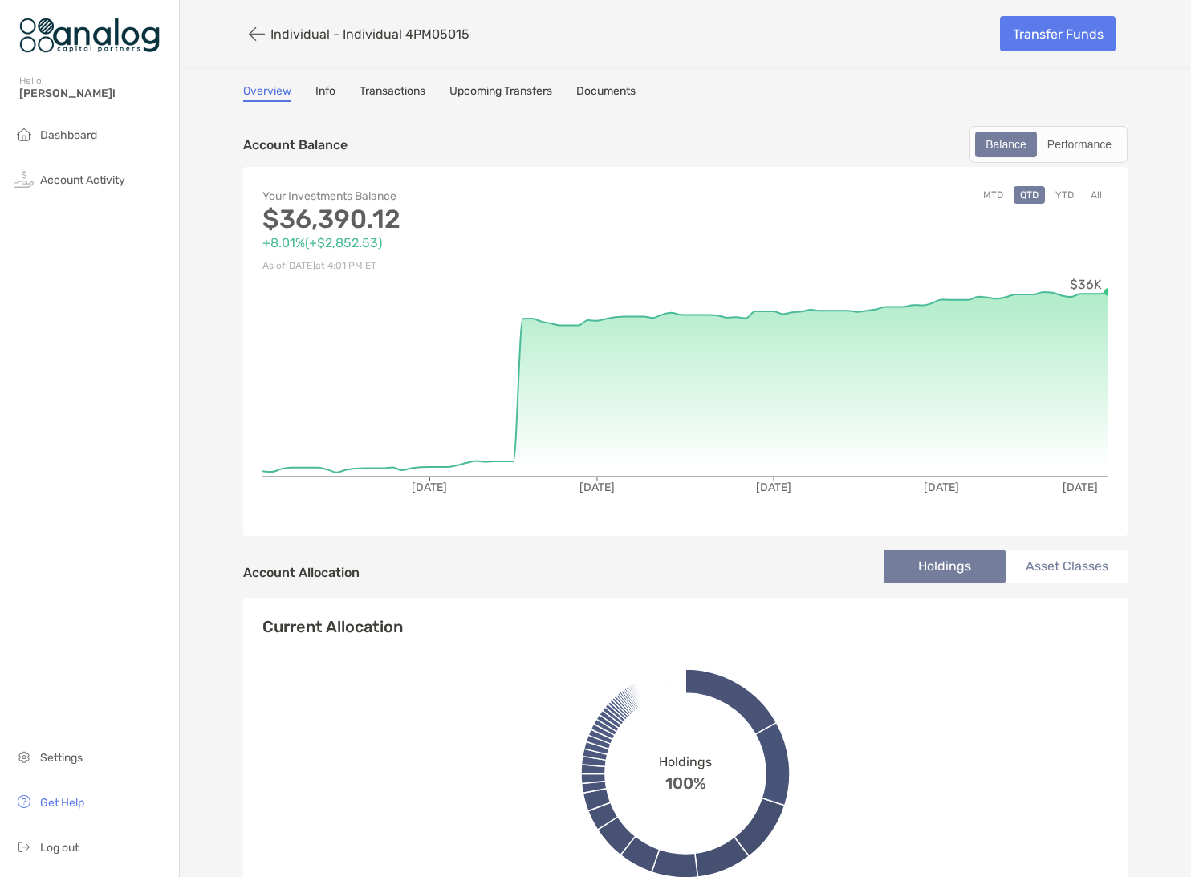
click at [469, 91] on link "Upcoming Transfers" at bounding box center [500, 93] width 103 height 18
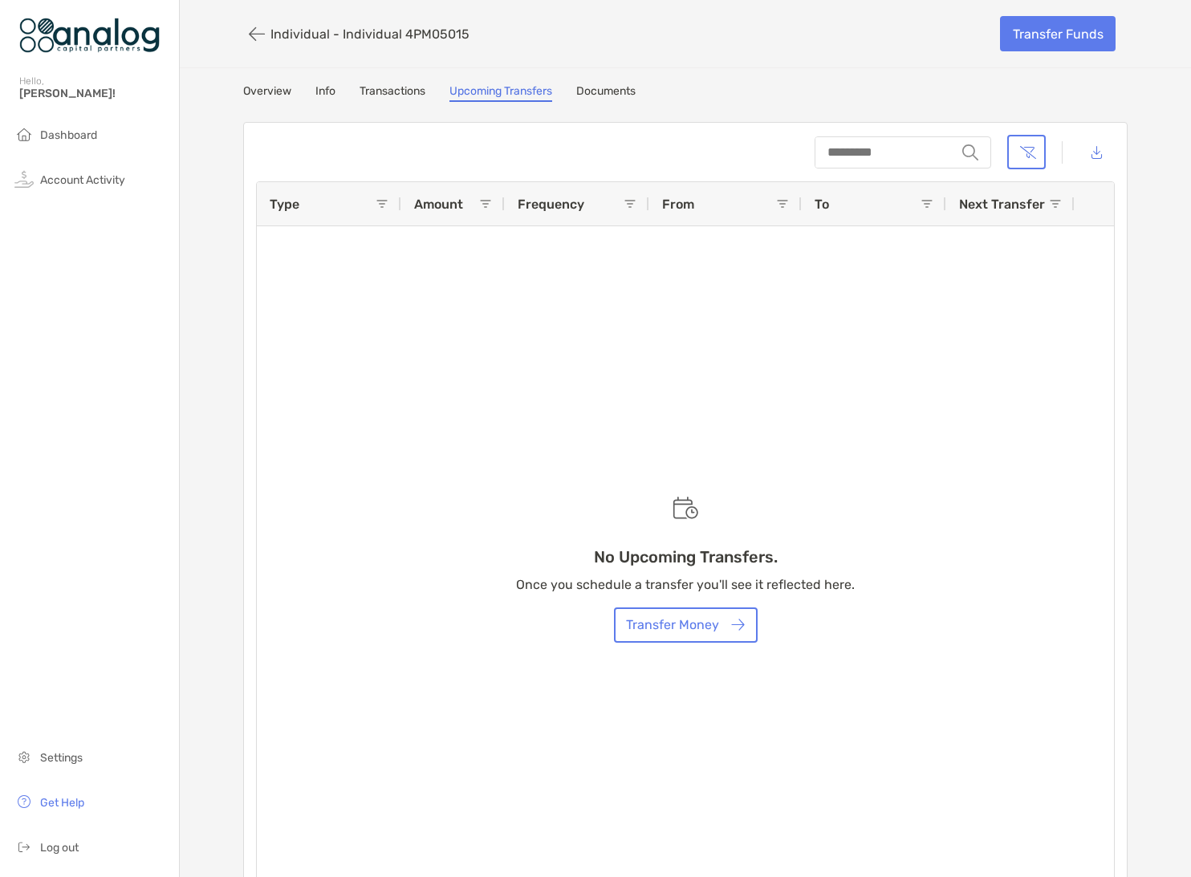
click at [595, 87] on link "Documents" at bounding box center [605, 93] width 59 height 18
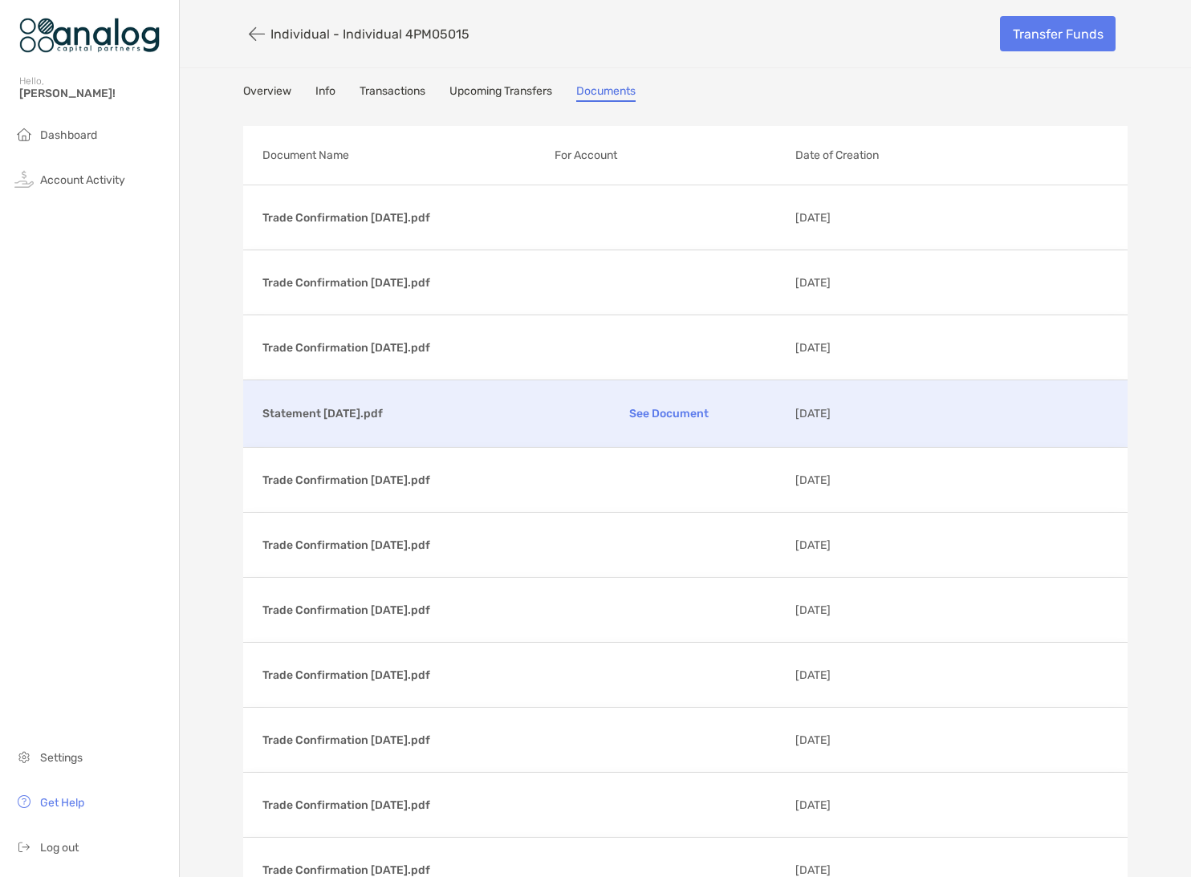
click at [712, 414] on p "See Document" at bounding box center [668, 414] width 229 height 28
click at [59, 134] on span "Dashboard" at bounding box center [68, 135] width 57 height 14
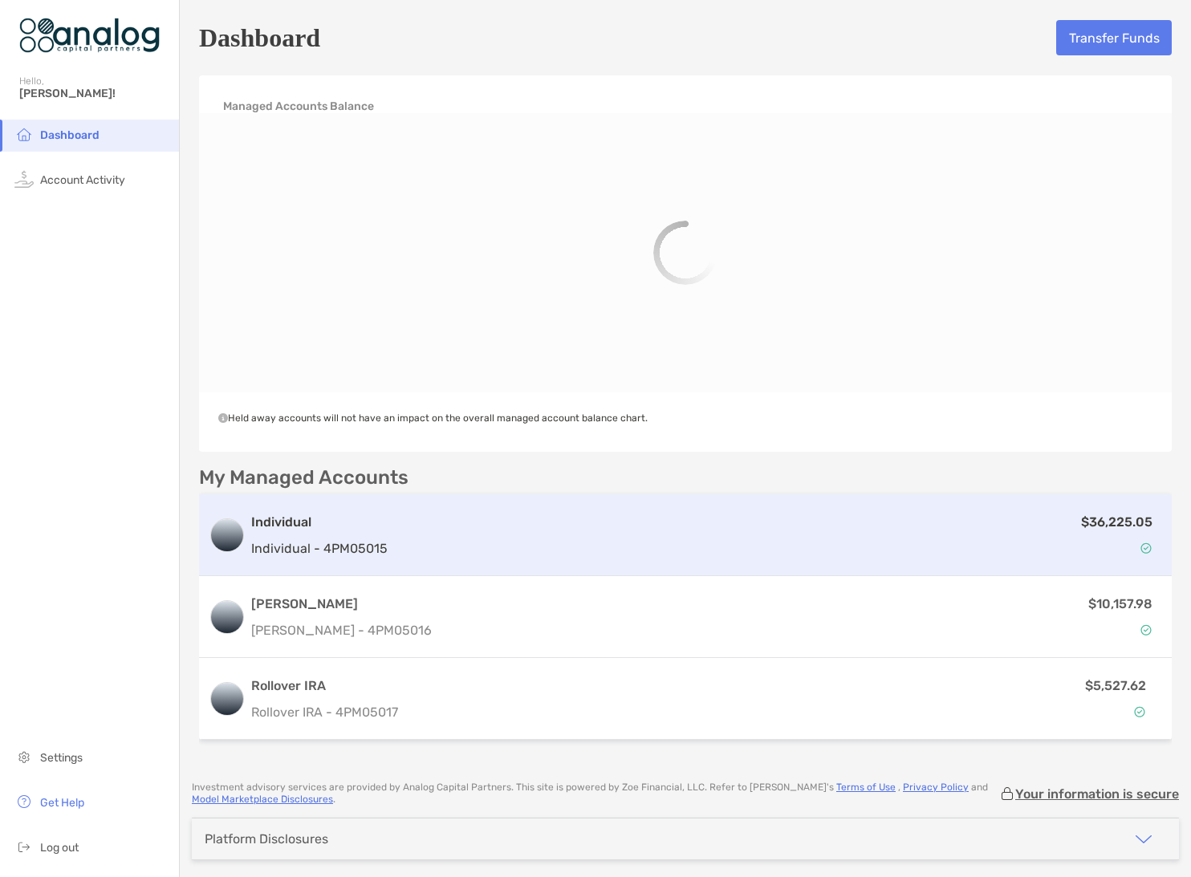
click at [936, 539] on div "$36,225.05" at bounding box center [778, 535] width 768 height 47
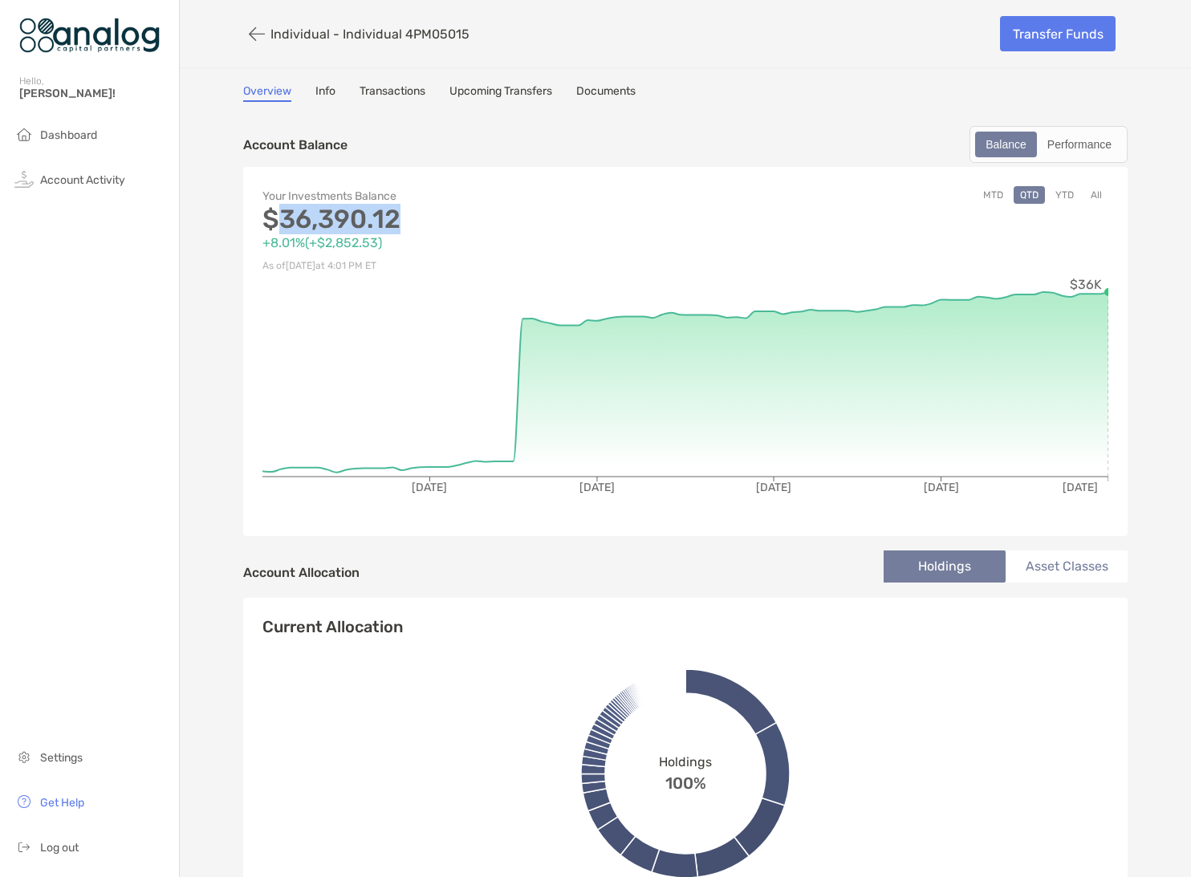
drag, startPoint x: 278, startPoint y: 216, endPoint x: 430, endPoint y: 221, distance: 152.5
click at [420, 217] on p "$36,390.12" at bounding box center [473, 219] width 423 height 20
copy p "36,390.12"
click at [297, 35] on p "Individual - Individual 4PM05015" at bounding box center [369, 33] width 199 height 15
click at [252, 38] on button "button" at bounding box center [256, 34] width 27 height 30
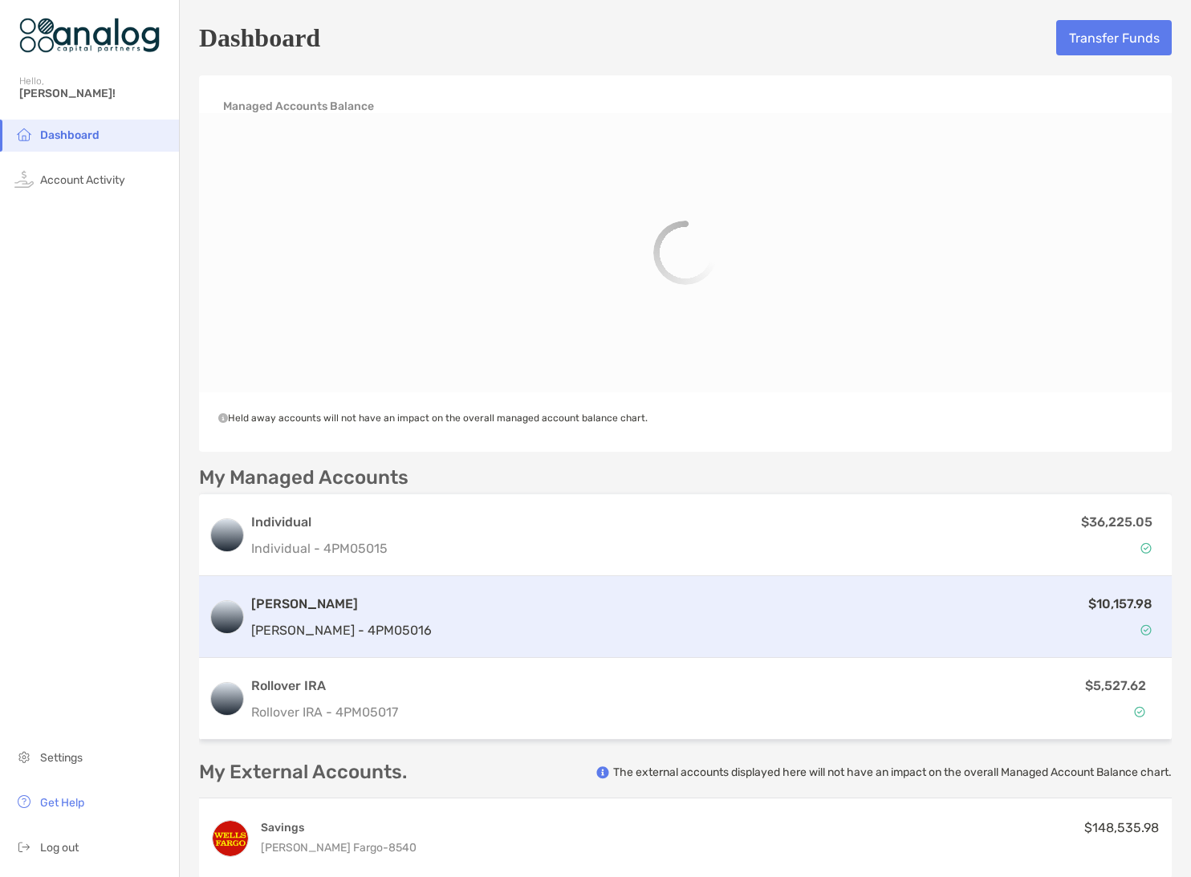
click at [679, 623] on div "$10,157.98" at bounding box center [800, 617] width 724 height 47
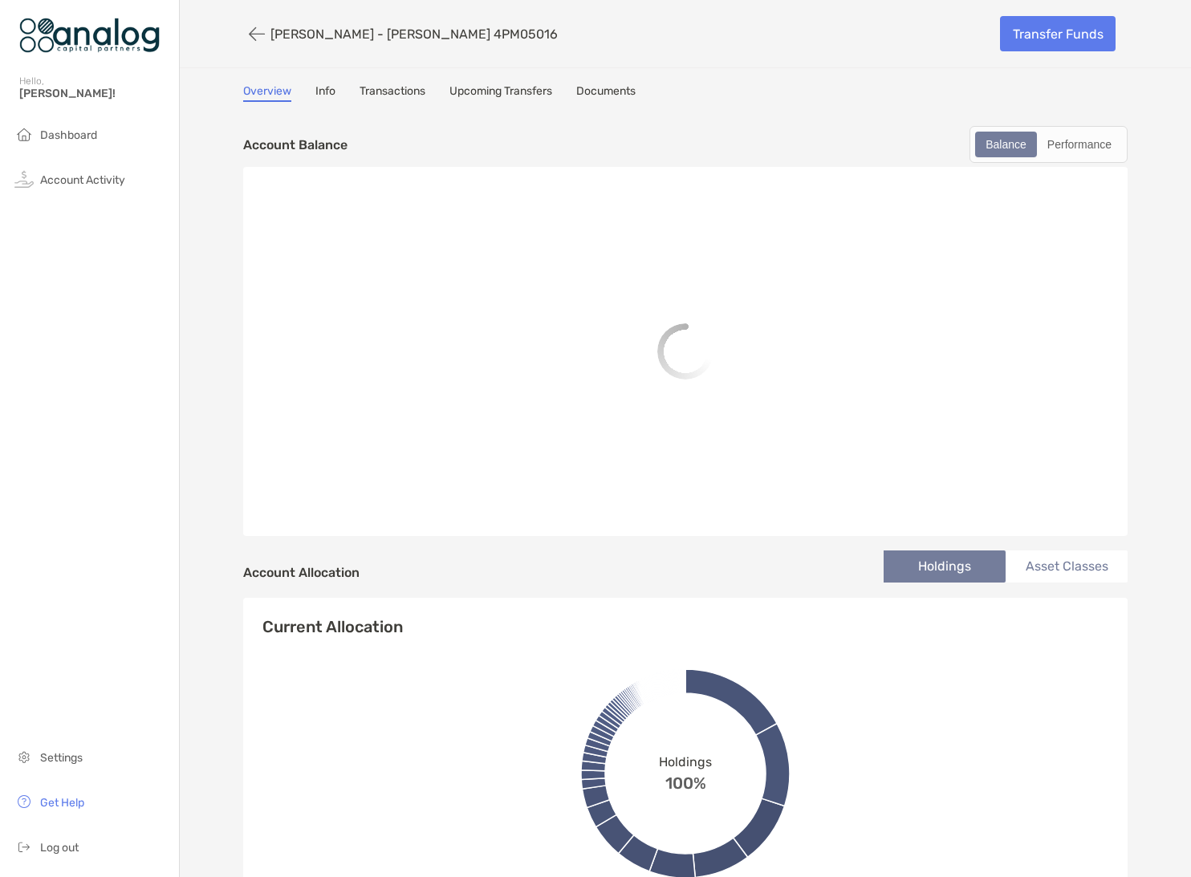
click at [697, 606] on div "Current Allocation Holdings 100%" at bounding box center [685, 766] width 884 height 337
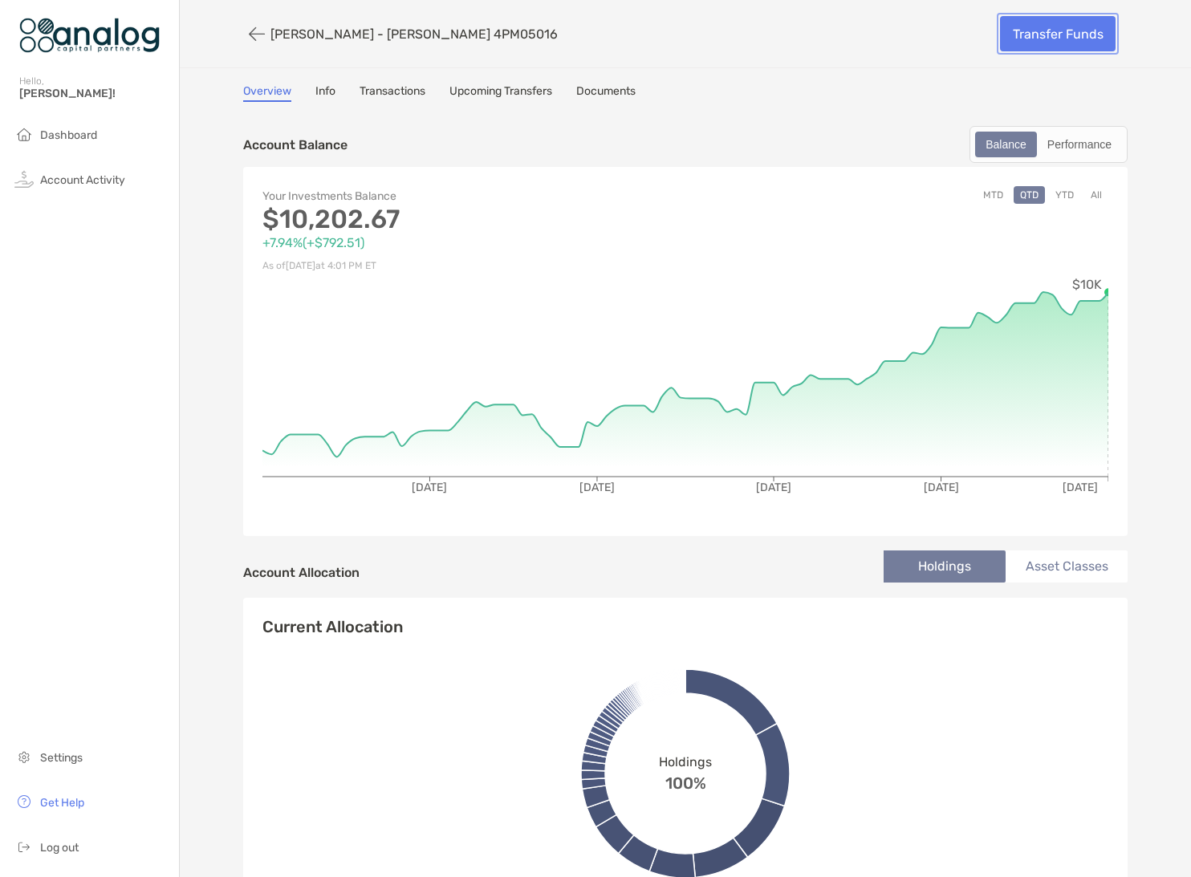
click at [1041, 33] on link "Transfer Funds" at bounding box center [1058, 33] width 116 height 35
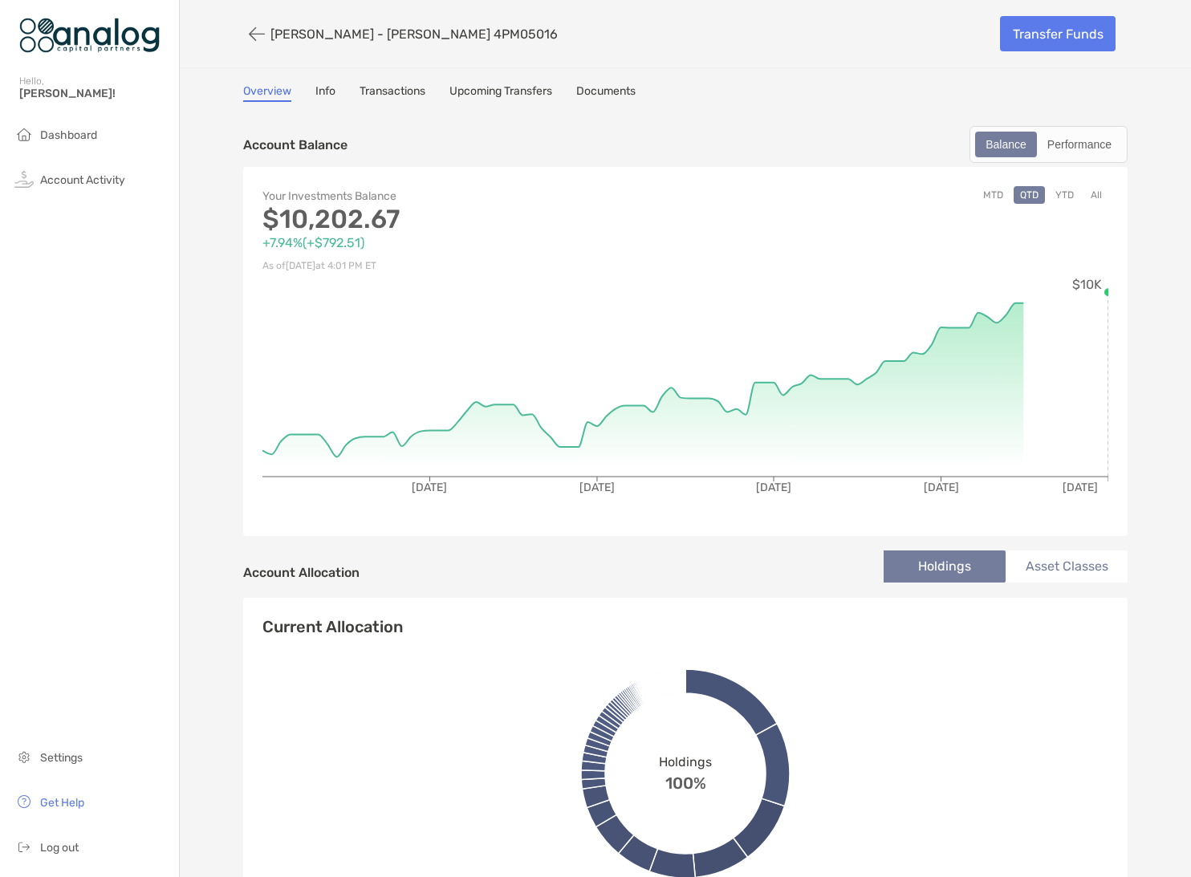
click at [466, 90] on link "Upcoming Transfers" at bounding box center [500, 93] width 103 height 18
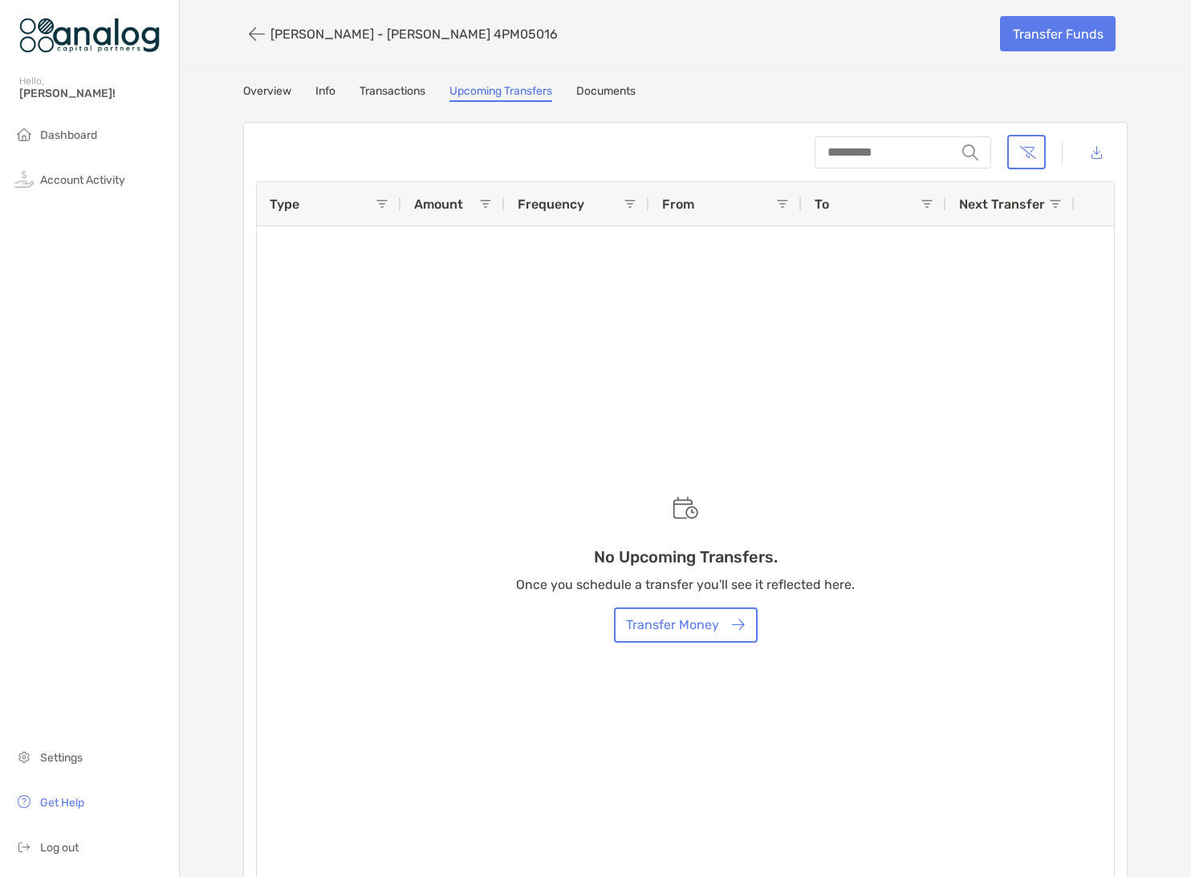
click at [602, 81] on div "Roth IRA - Roth IRA 4PM05016 Transfer Funds Overview Info Transactions Upcoming…" at bounding box center [685, 455] width 1011 height 911
click at [602, 89] on link "Documents" at bounding box center [605, 93] width 59 height 18
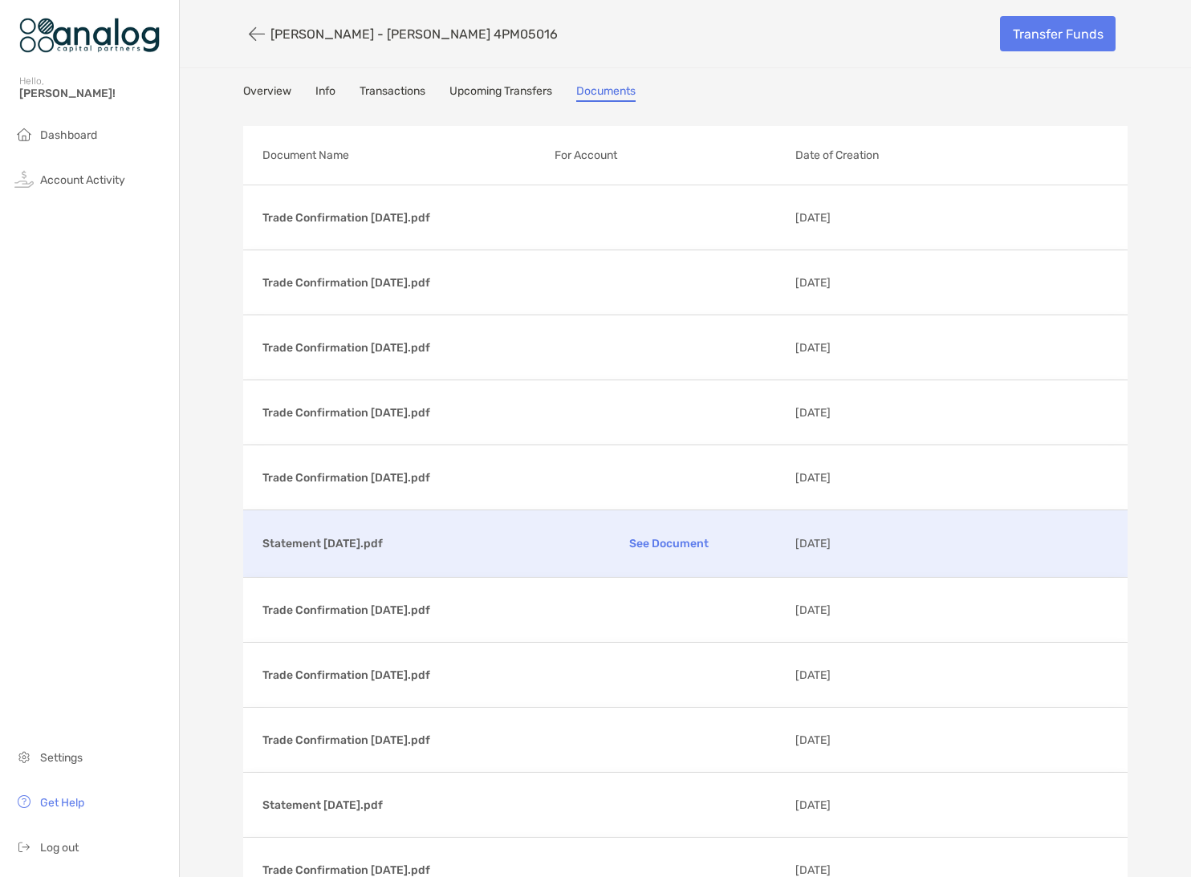
click at [654, 551] on p "See Document" at bounding box center [668, 544] width 229 height 28
click at [243, 33] on button "button" at bounding box center [256, 34] width 27 height 30
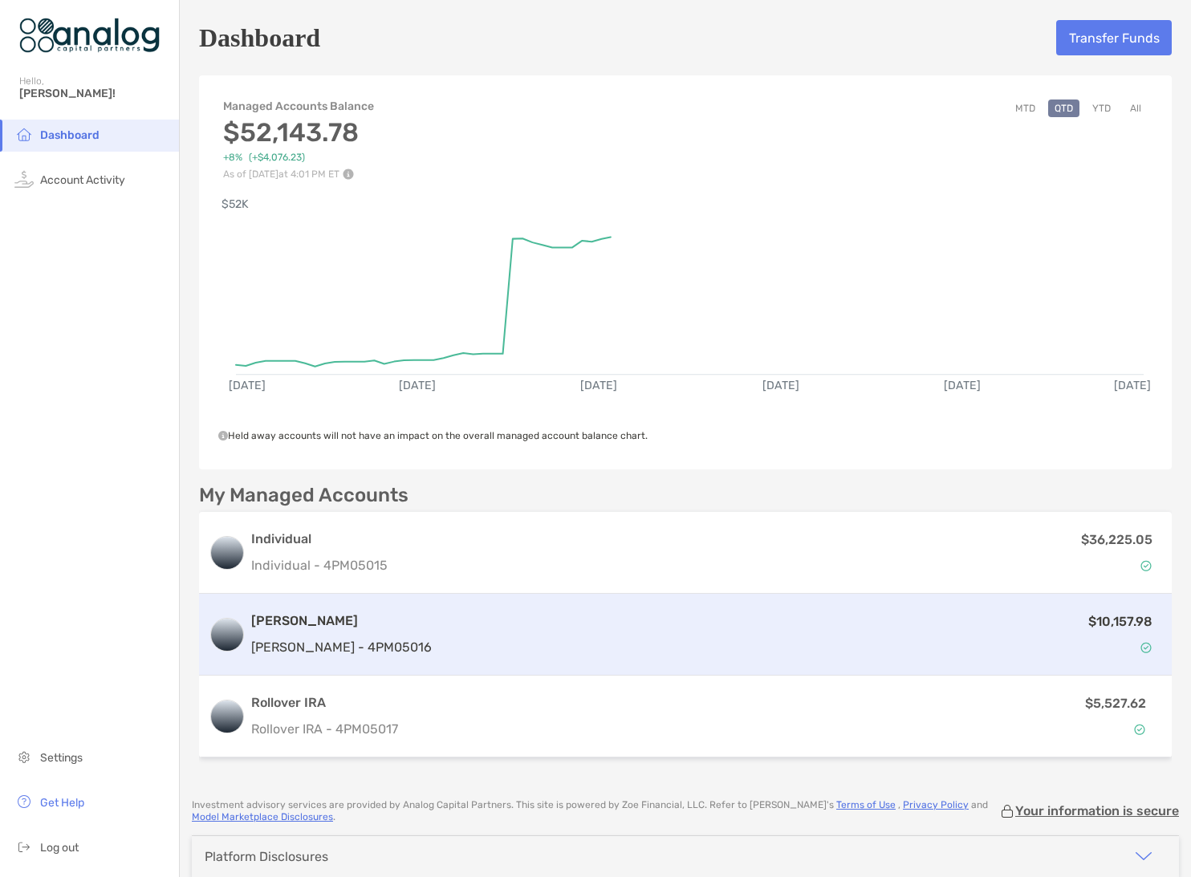
click at [960, 641] on div "$10,157.98" at bounding box center [800, 634] width 724 height 47
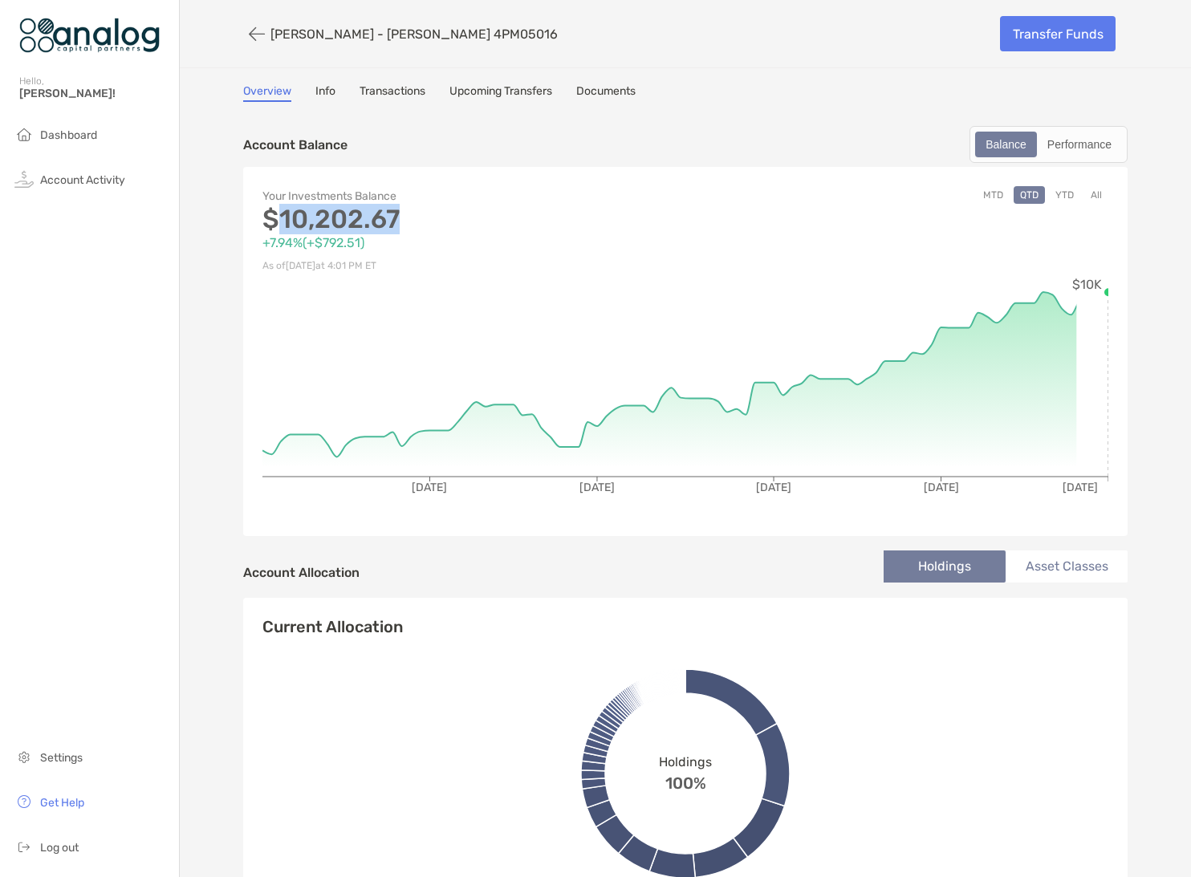
drag, startPoint x: 276, startPoint y: 216, endPoint x: 435, endPoint y: 212, distance: 158.9
click at [435, 212] on p "$10,202.67" at bounding box center [473, 219] width 423 height 20
copy p "10,202.67"
click at [688, 132] on div "Account Balance Balance Performance" at bounding box center [685, 144] width 884 height 37
